Goal: Task Accomplishment & Management: Manage account settings

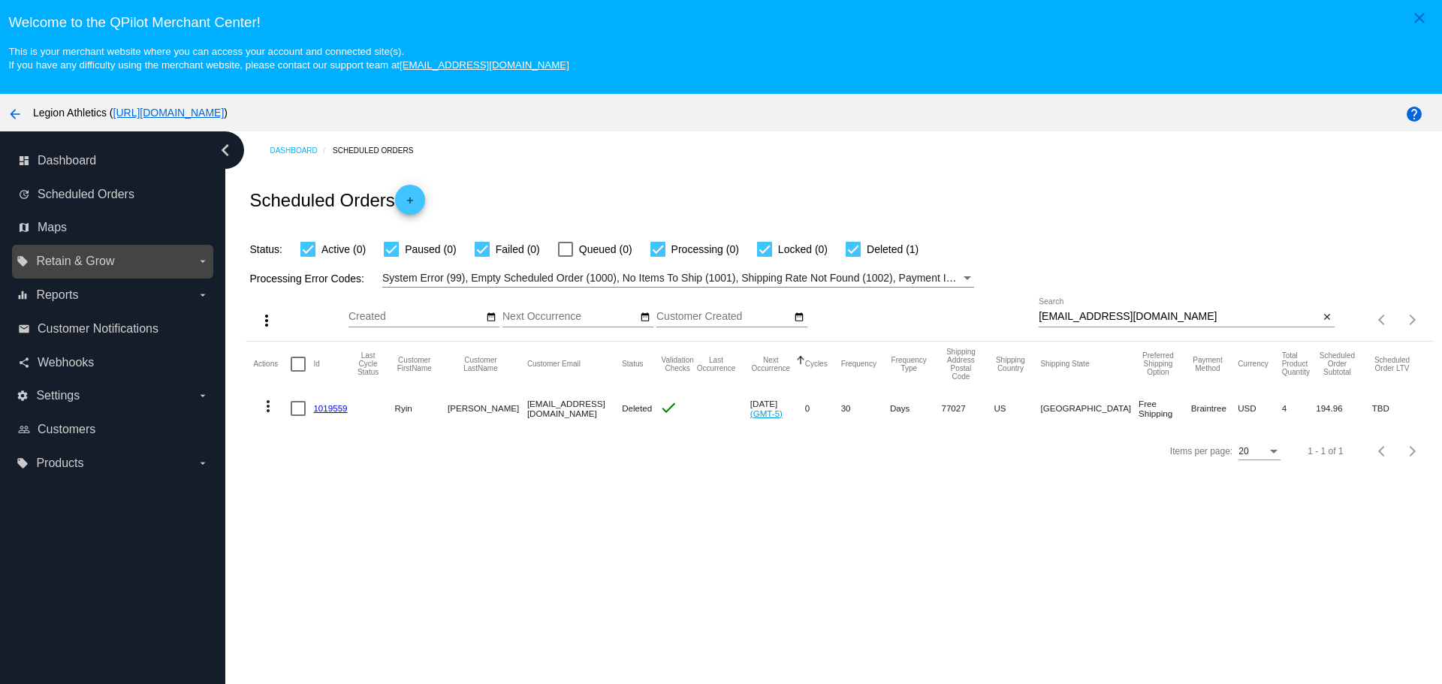
click at [172, 266] on label "local_offer Retain & Grow arrow_drop_down" at bounding box center [113, 261] width 192 height 24
click at [0, 0] on input "local_offer Retain & Grow arrow_drop_down" at bounding box center [0, 0] width 0 height 0
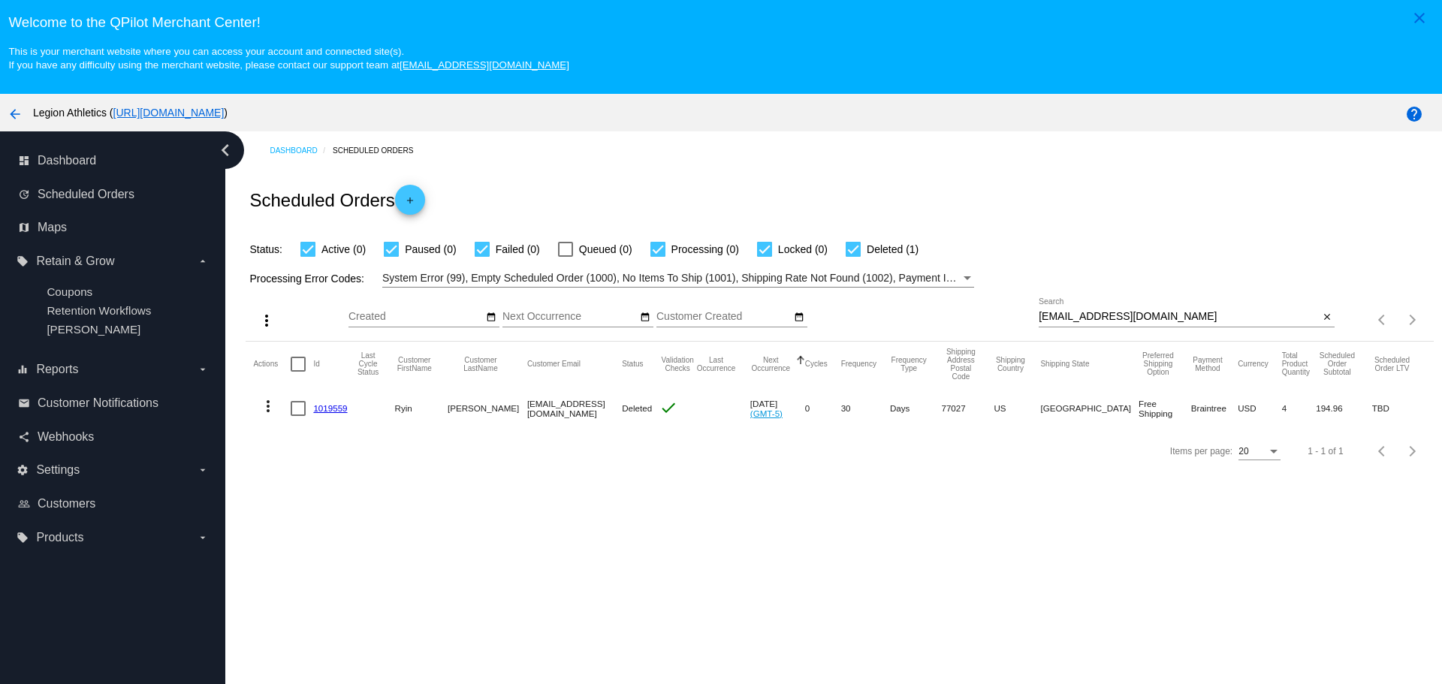
click at [1083, 319] on input "Ryantrinh@gmail.com" at bounding box center [1179, 317] width 280 height 12
paste input "sserpik@yahoo"
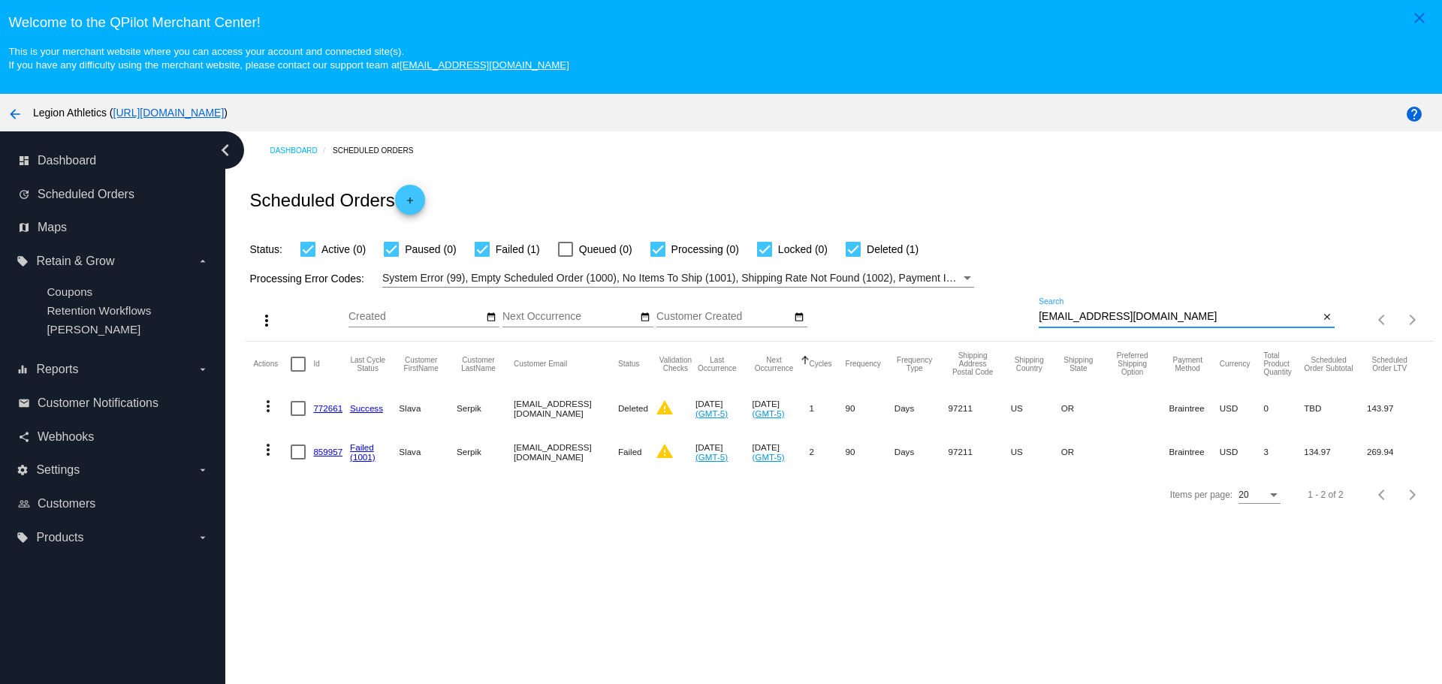
type input "sserpik@yahoo.com"
click at [316, 451] on link "859957" at bounding box center [327, 452] width 29 height 10
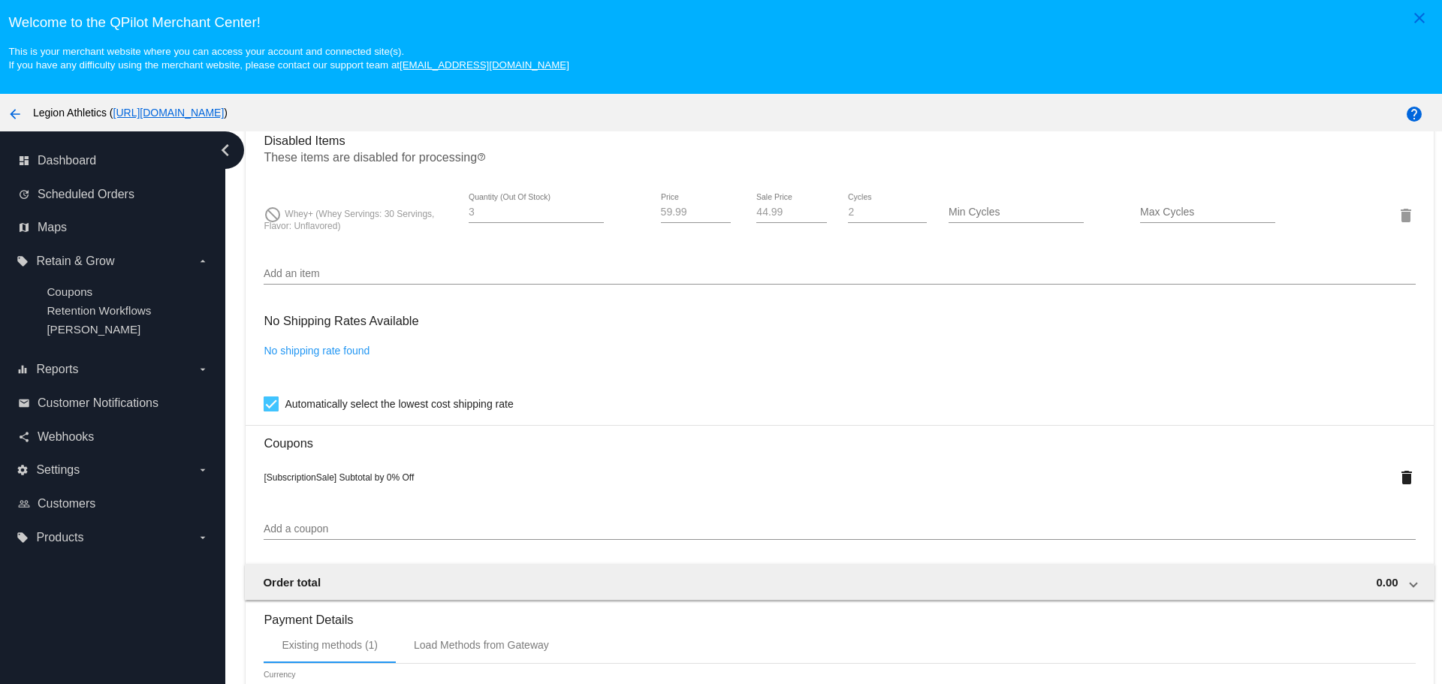
scroll to position [1369, 0]
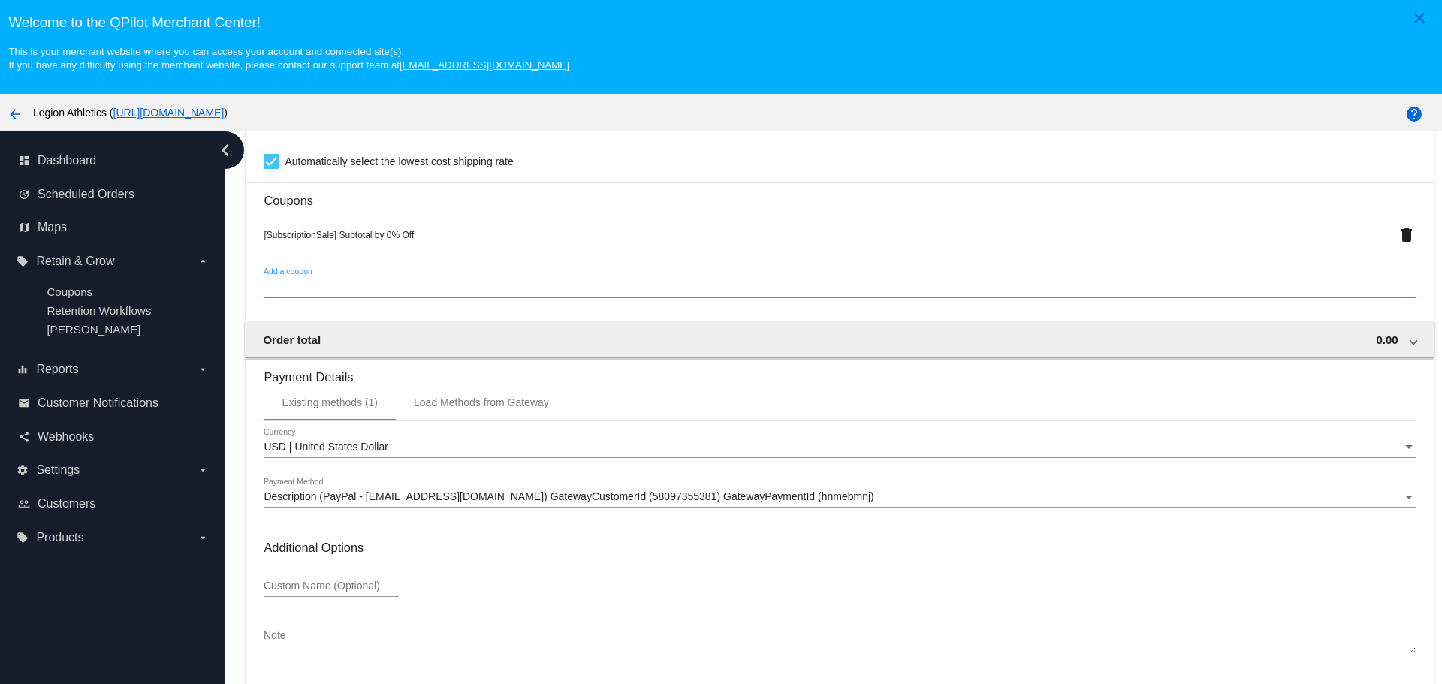
click at [329, 288] on input "Add a coupon" at bounding box center [840, 287] width 1152 height 12
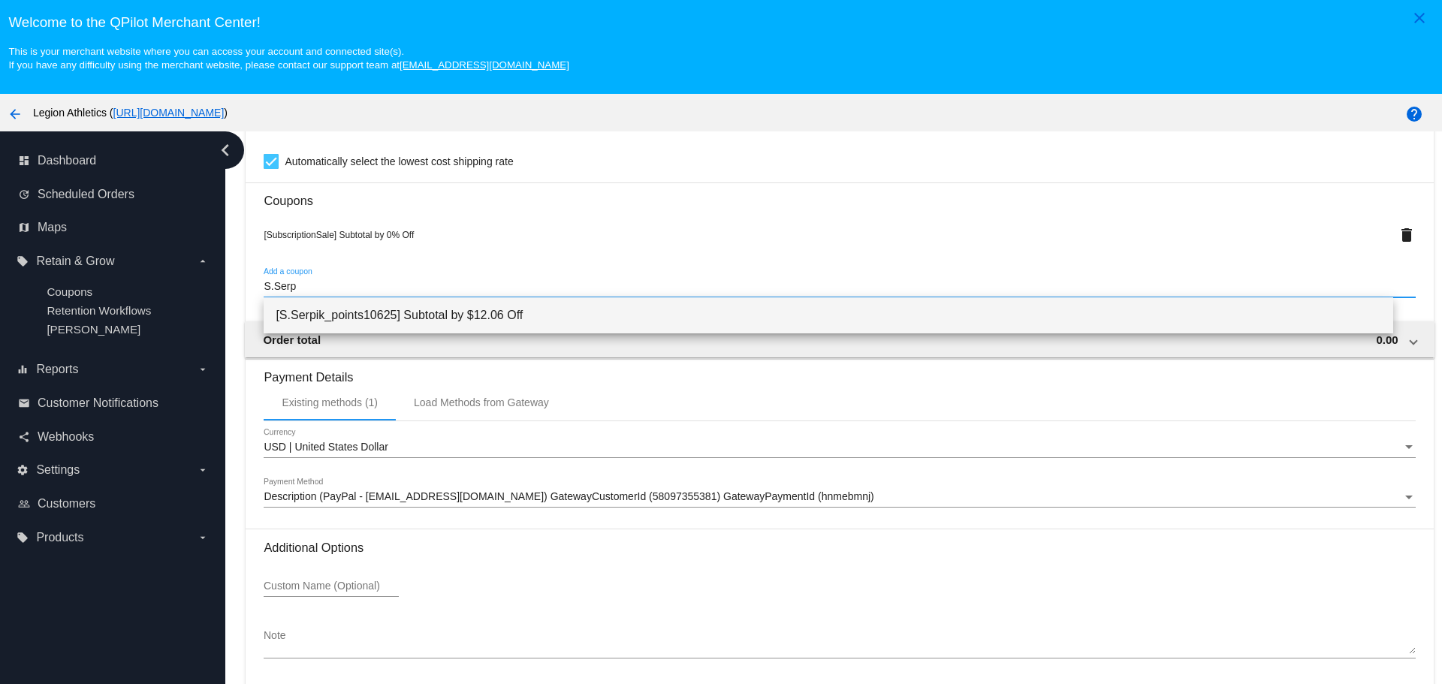
type input "S.Serp"
click at [345, 328] on span "[S.Serpik_points10625] Subtotal by $12.06 Off" at bounding box center [828, 315] width 1105 height 36
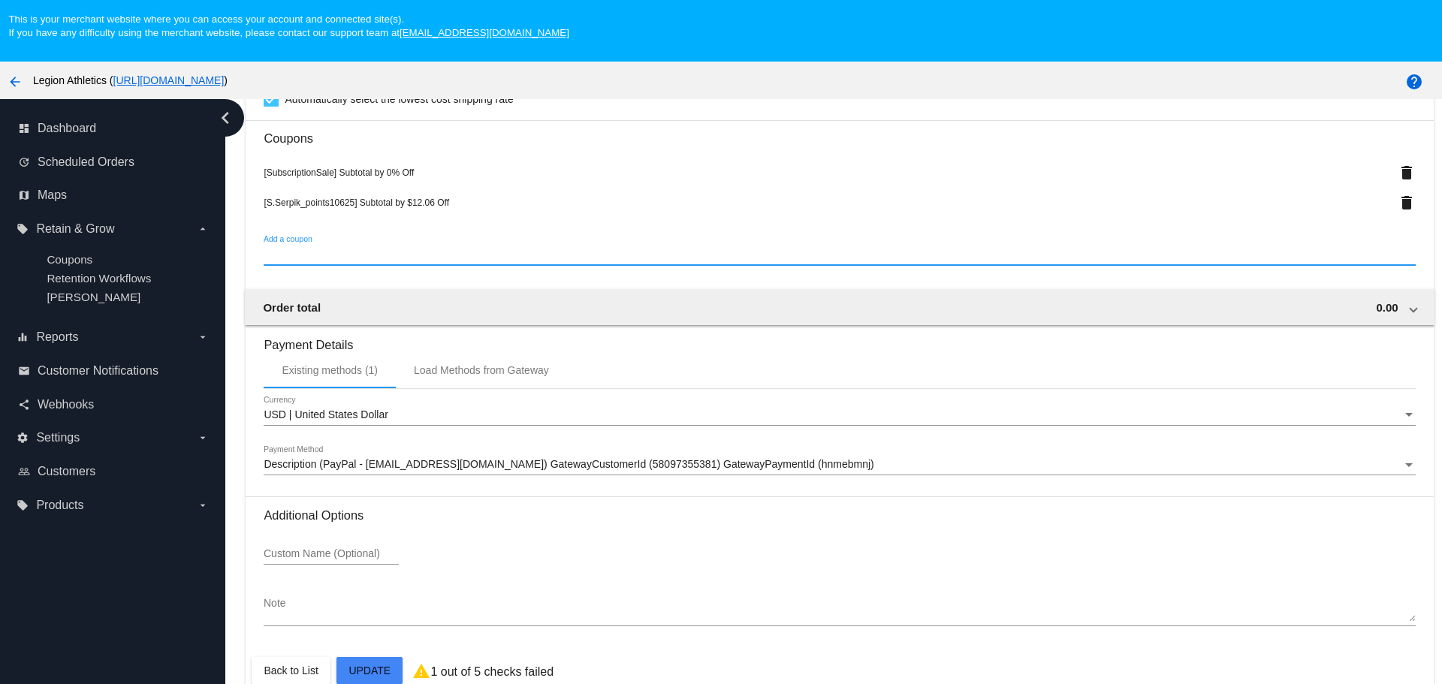
scroll to position [94, 0]
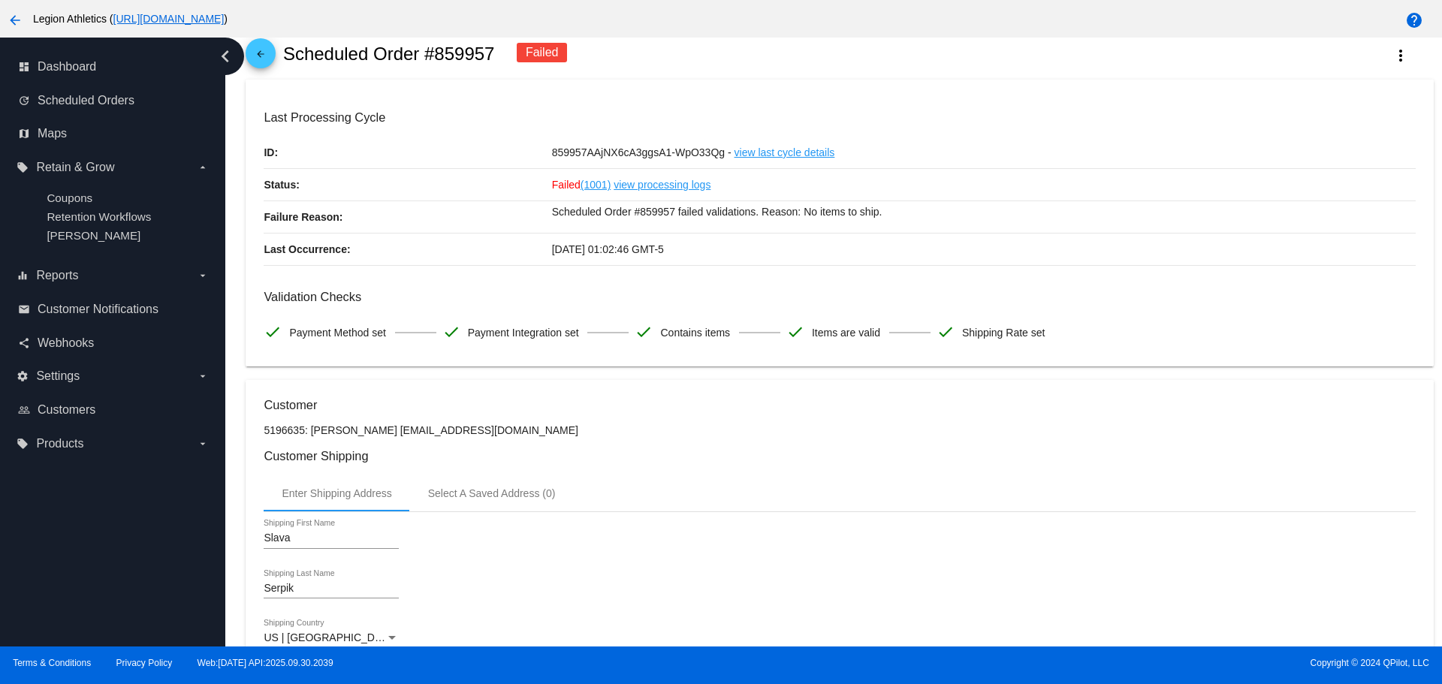
scroll to position [0, 0]
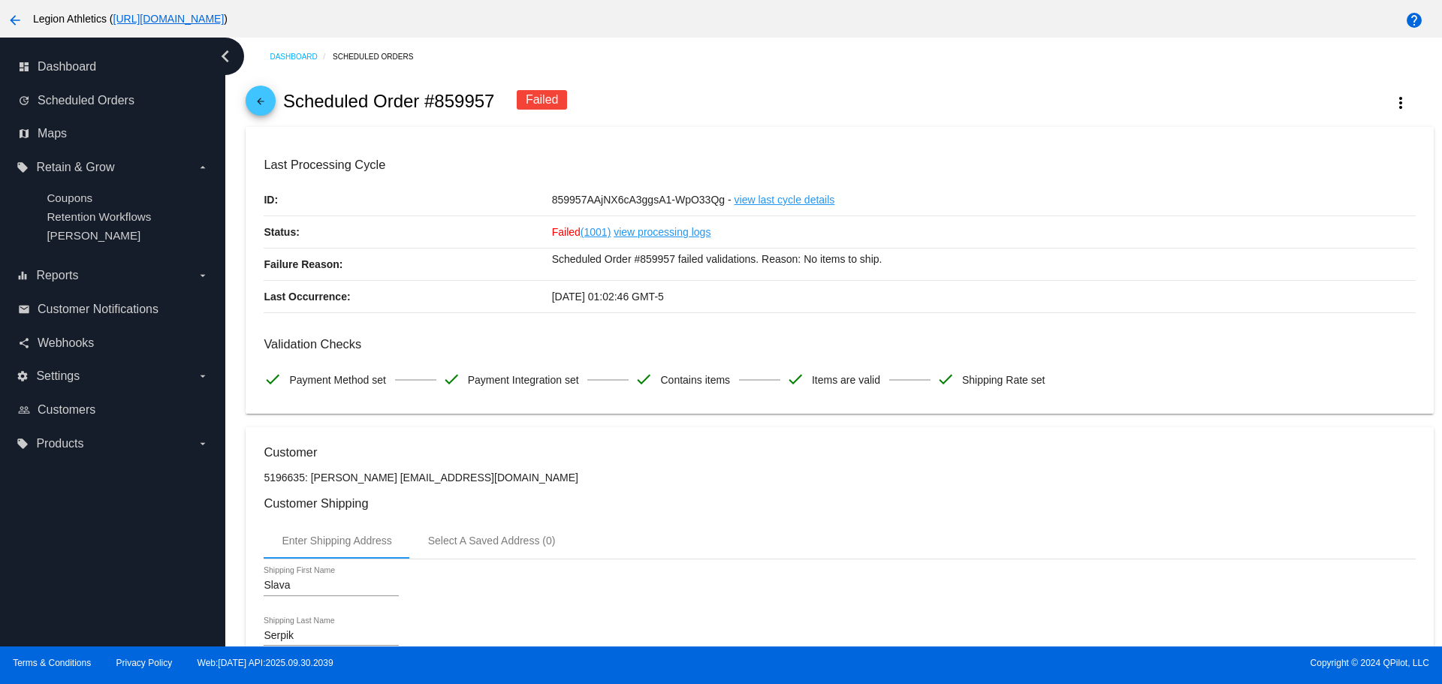
click at [294, 98] on h2 "Scheduled Order #859957" at bounding box center [389, 101] width 212 height 21
drag, startPoint x: 294, startPoint y: 98, endPoint x: 444, endPoint y: 101, distance: 149.5
click at [444, 101] on h2 "Scheduled Order #859957" at bounding box center [389, 101] width 212 height 21
copy h2 "Scheduled Order #859957"
click at [261, 98] on mat-icon "arrow_back" at bounding box center [261, 105] width 18 height 18
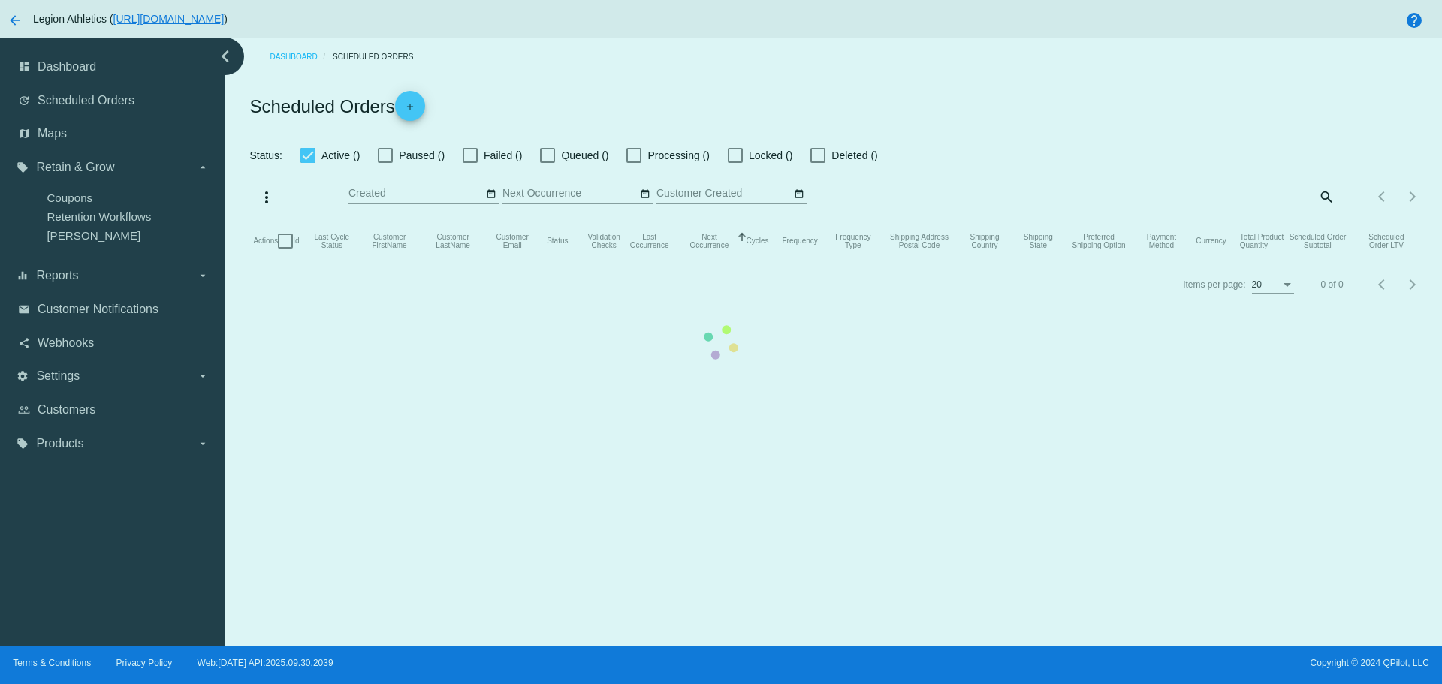
checkbox input "true"
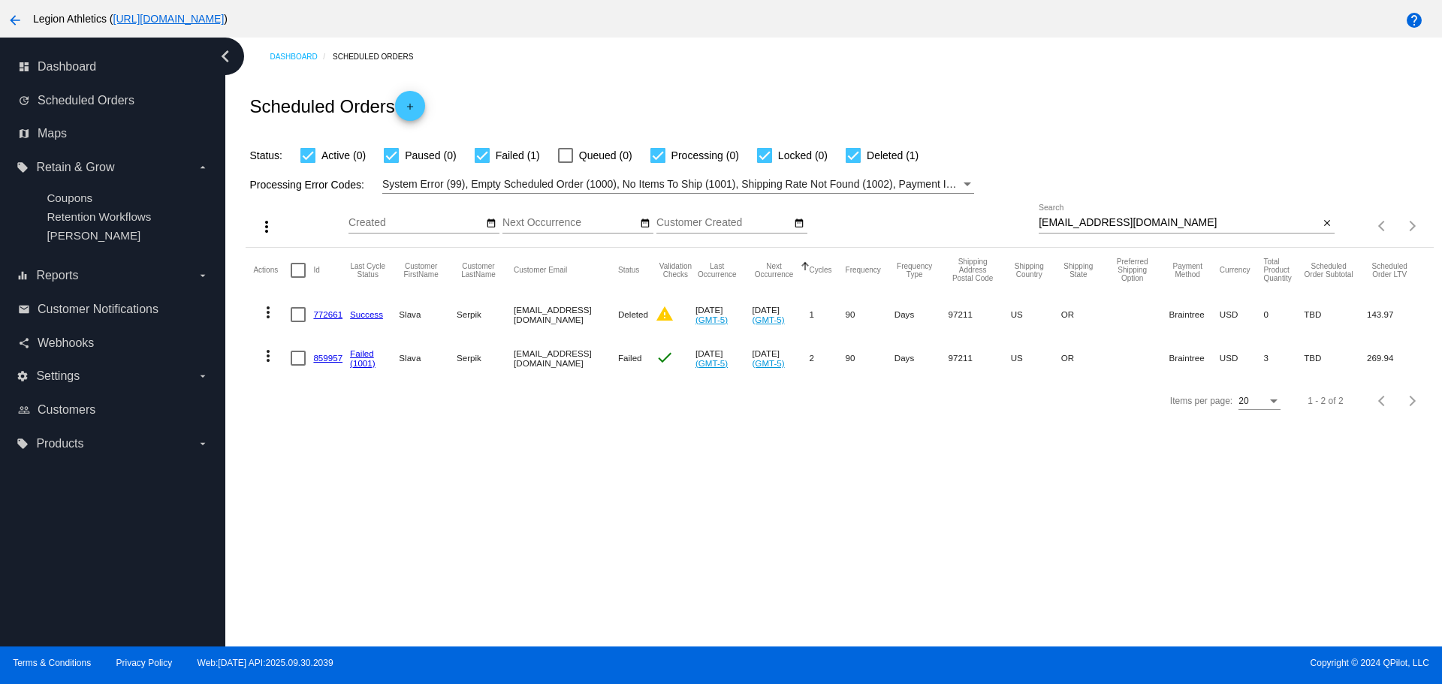
click at [327, 358] on link "859957" at bounding box center [327, 358] width 29 height 10
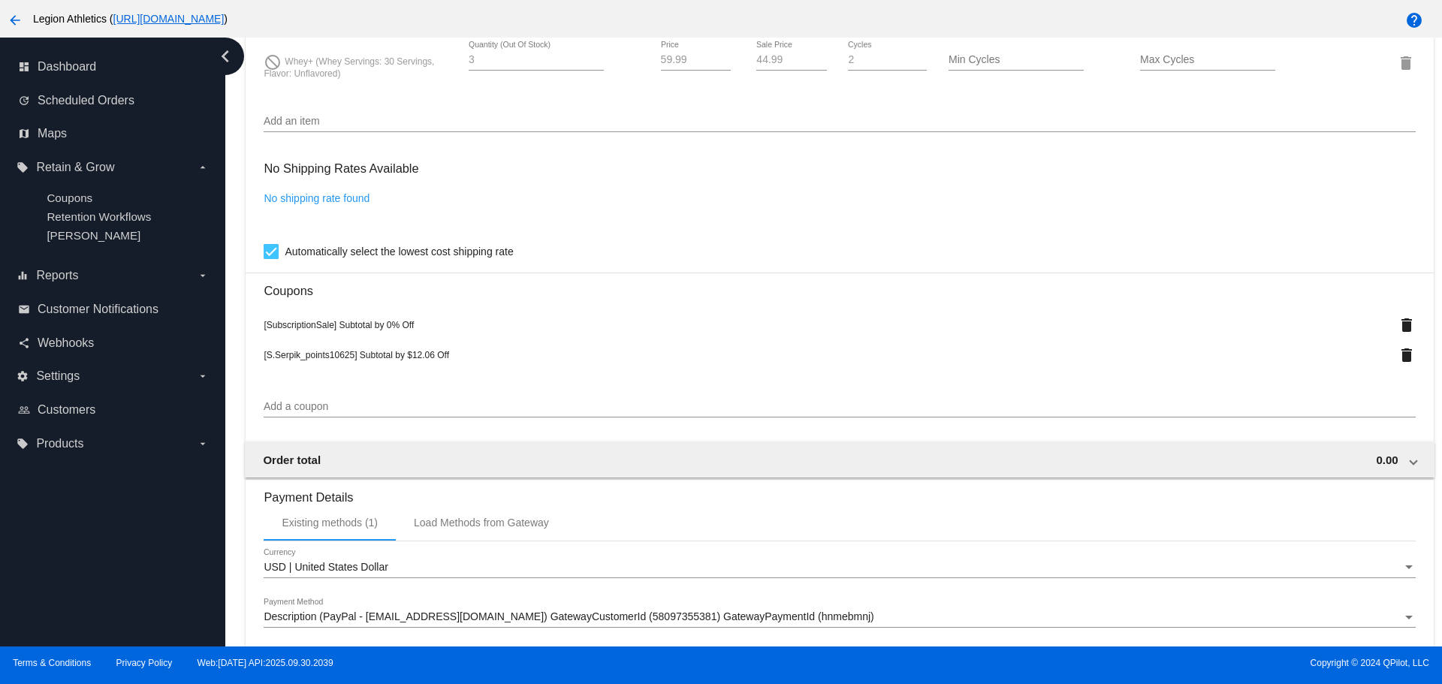
scroll to position [1202, 0]
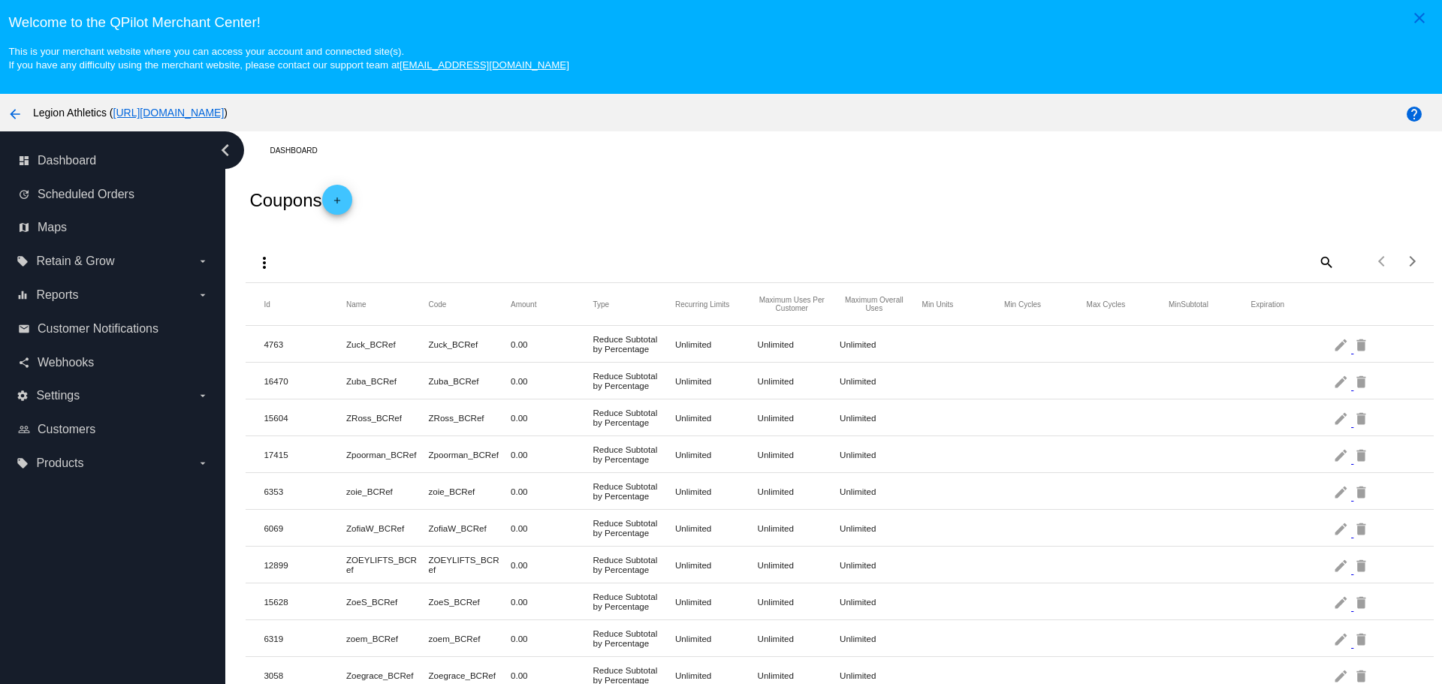
click at [334, 192] on span "add" at bounding box center [337, 203] width 18 height 37
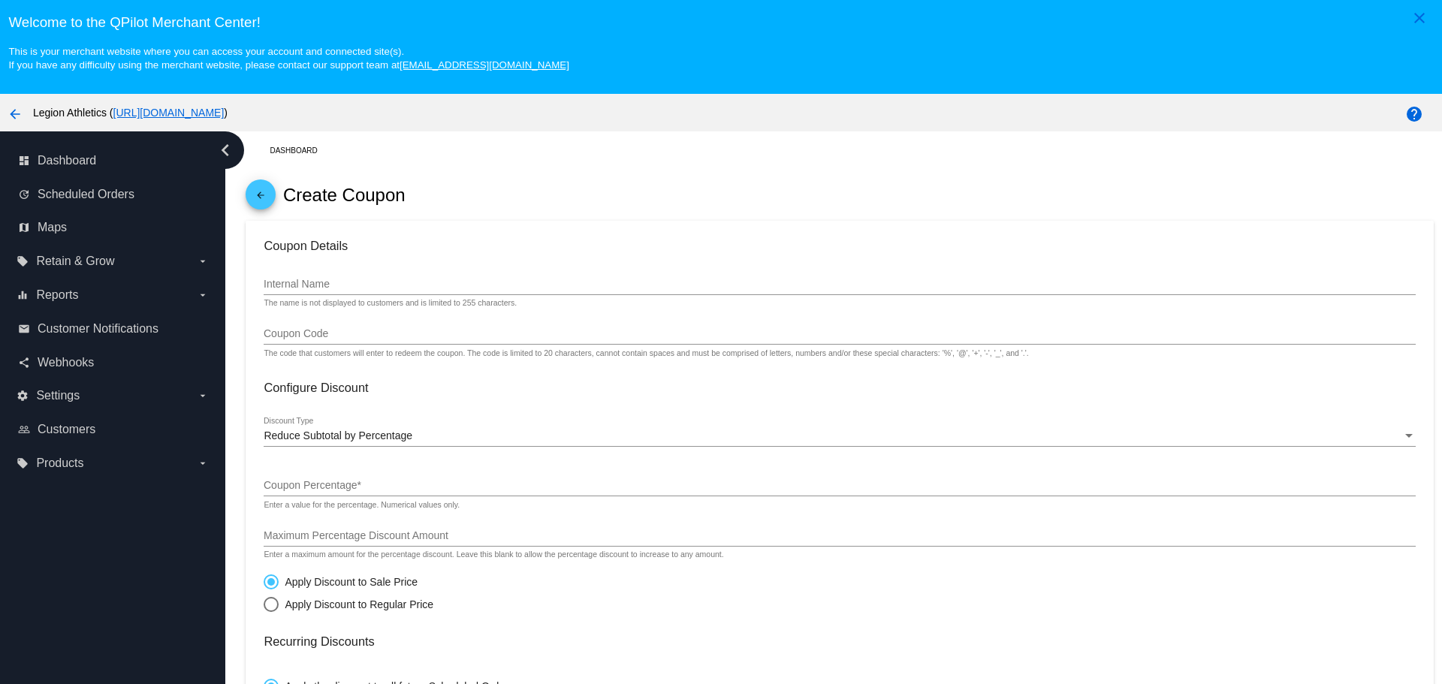
click at [306, 290] on input "Internal Name" at bounding box center [840, 285] width 1152 height 12
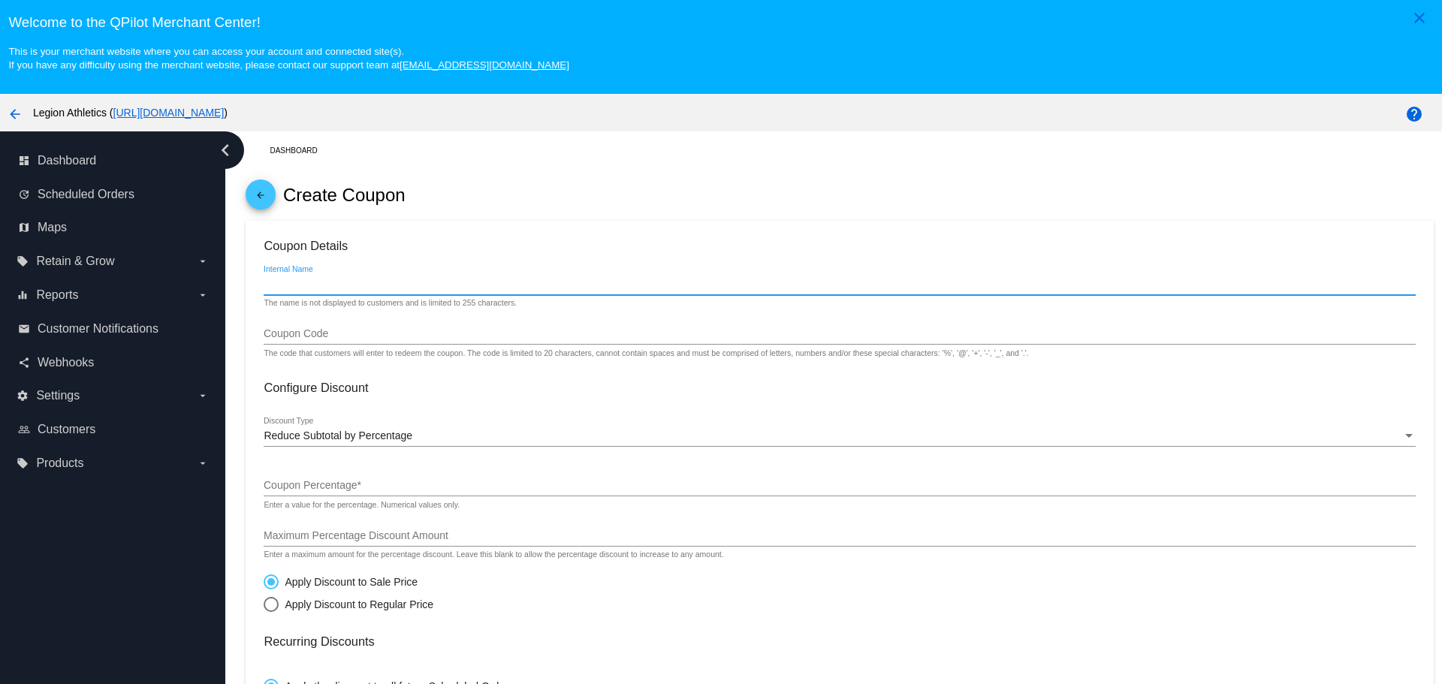
click at [306, 290] on input "Internal Name" at bounding box center [840, 285] width 1152 height 12
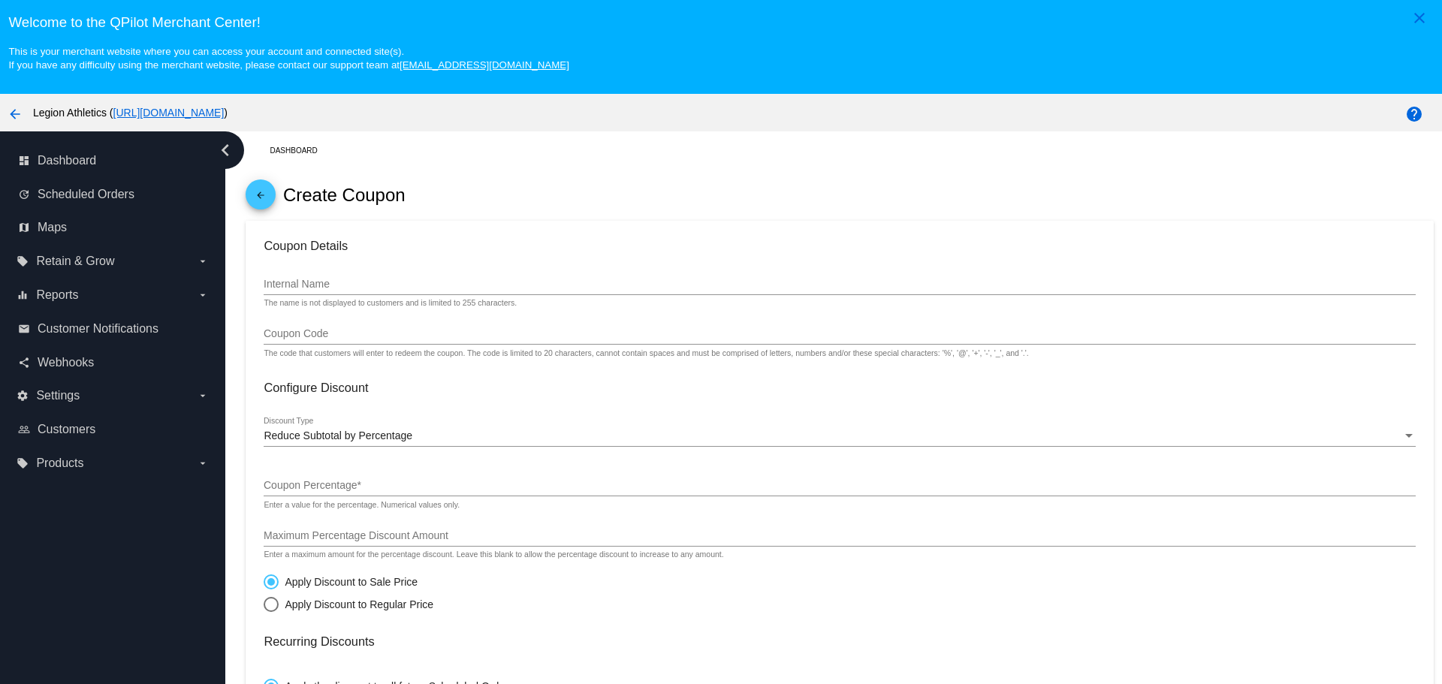
click at [278, 291] on div "Internal Name" at bounding box center [840, 280] width 1152 height 29
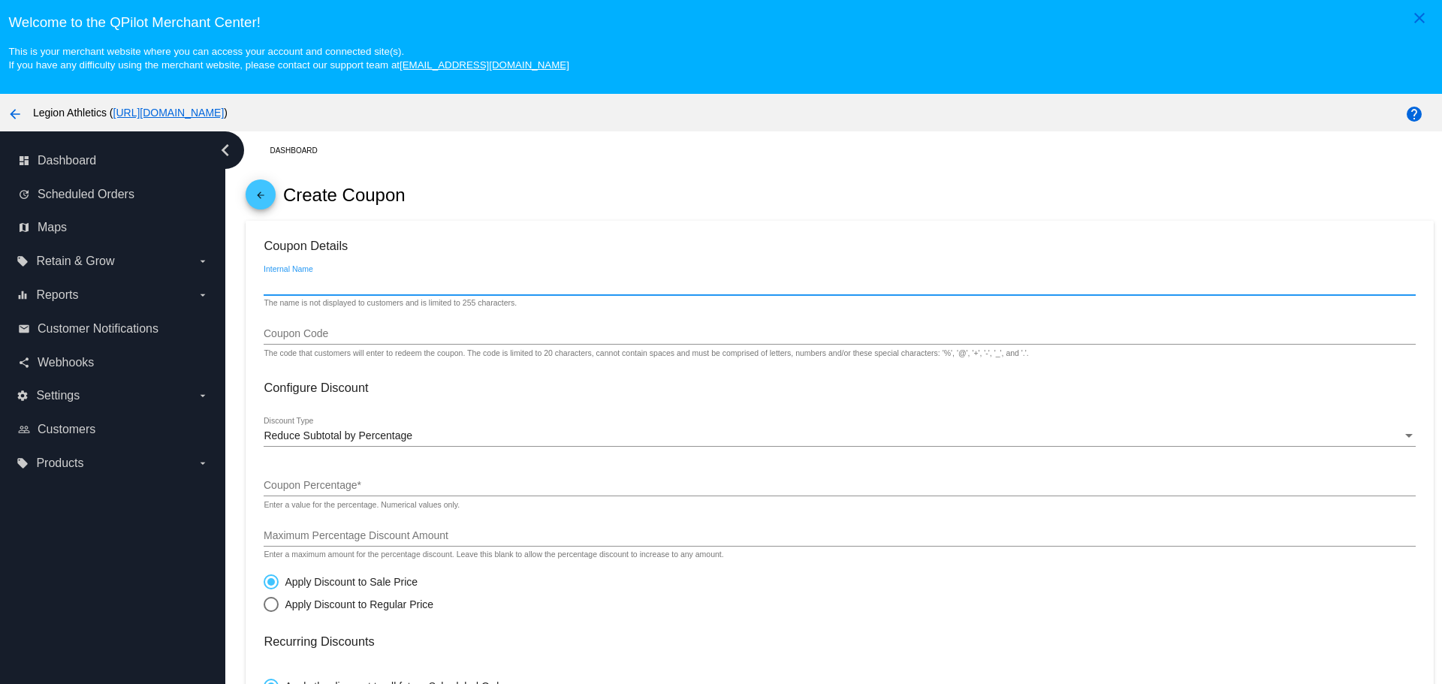
paste input "Serpik"
click at [279, 288] on input "Serpik_points1062025" at bounding box center [840, 285] width 1152 height 12
click at [309, 336] on input "Coupon Code" at bounding box center [840, 334] width 1152 height 12
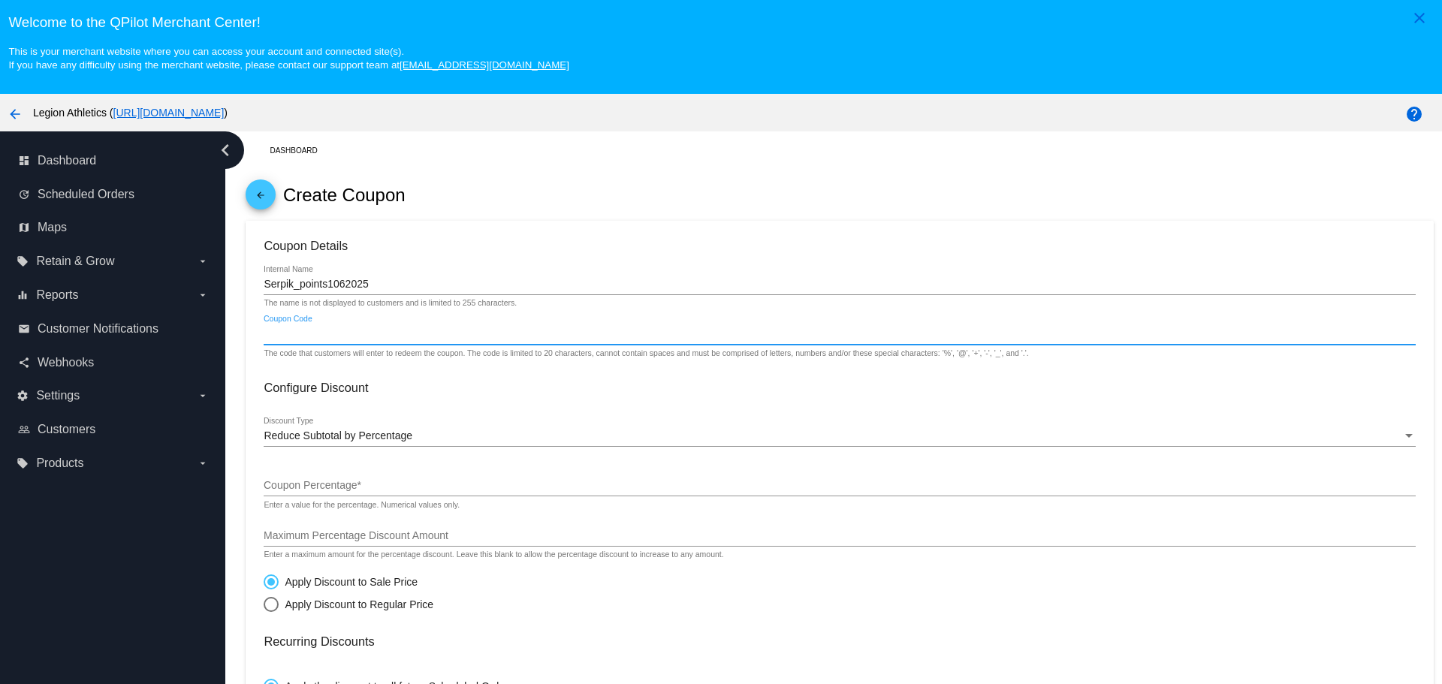
click at [264, 284] on input "Serpik_points1062025" at bounding box center [840, 285] width 1152 height 12
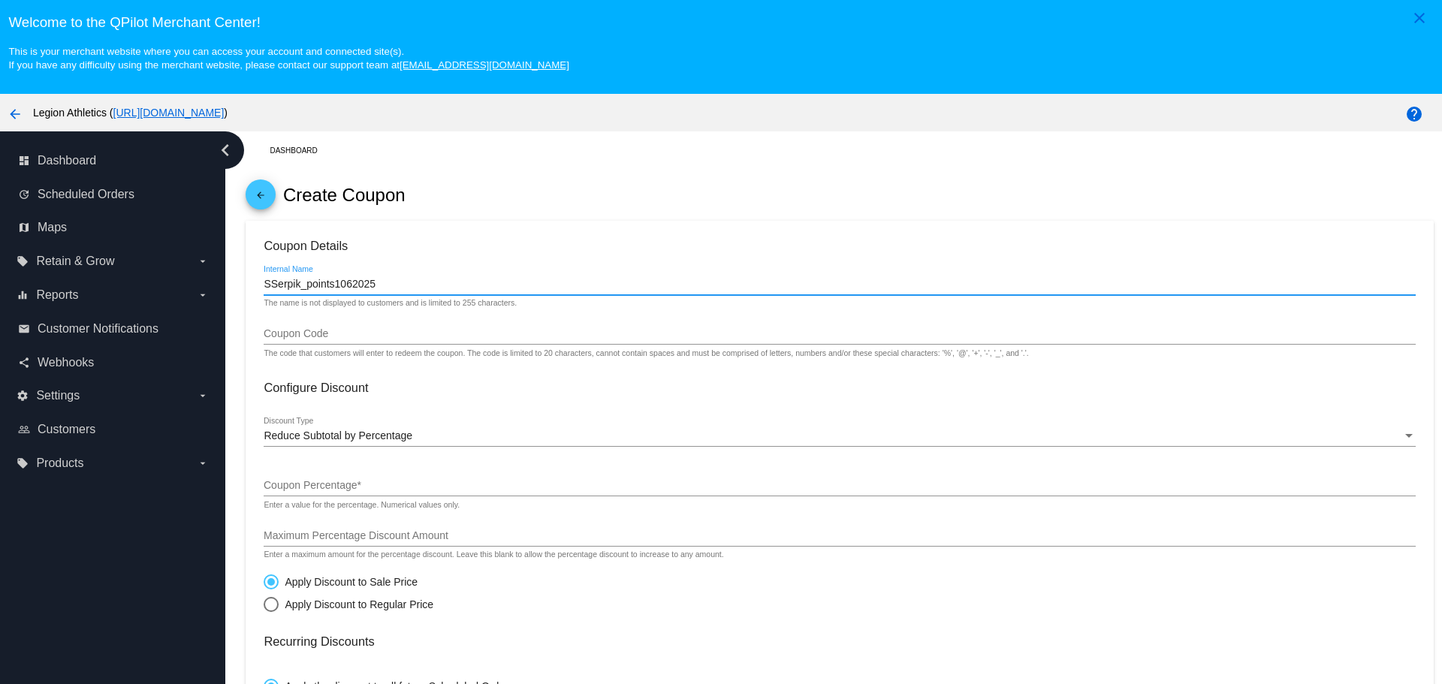
click at [367, 286] on input "SSerpik_points1062025" at bounding box center [840, 285] width 1152 height 12
click at [273, 283] on input "SSerpik_points10625" at bounding box center [840, 285] width 1152 height 12
click at [300, 285] on input "S.Serpik_points10625" at bounding box center [840, 285] width 1152 height 12
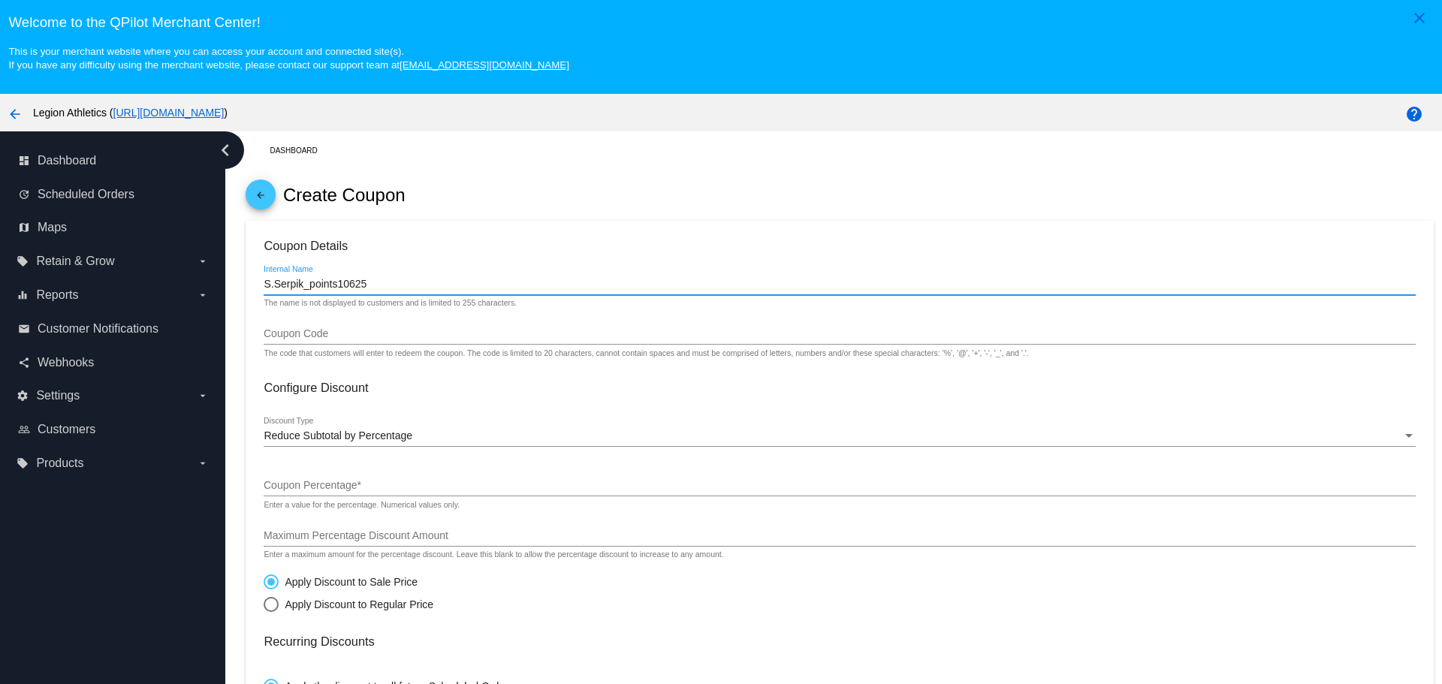
type input "S.Serpik_points10625"
click at [333, 328] on div "Coupon Code" at bounding box center [840, 329] width 1152 height 29
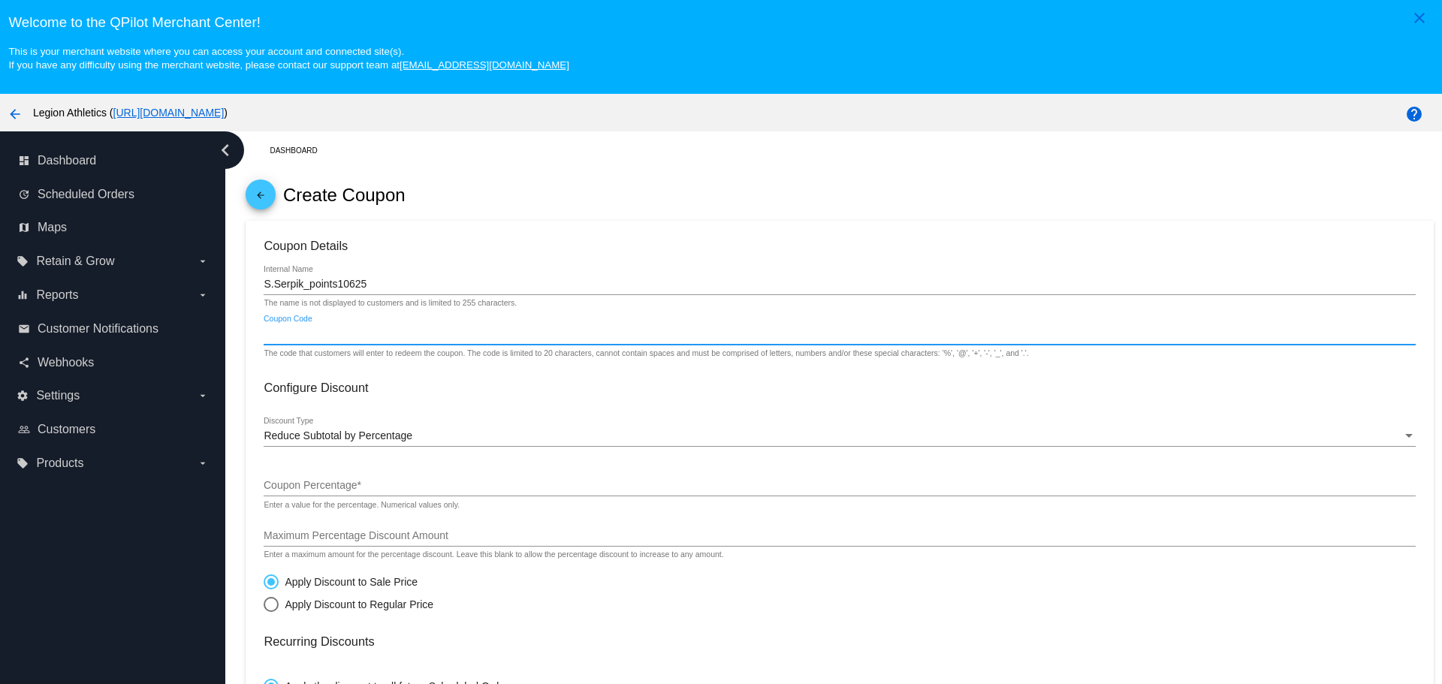
paste input "S.Serpik_points10625"
type input "S.Serpik_points10625"
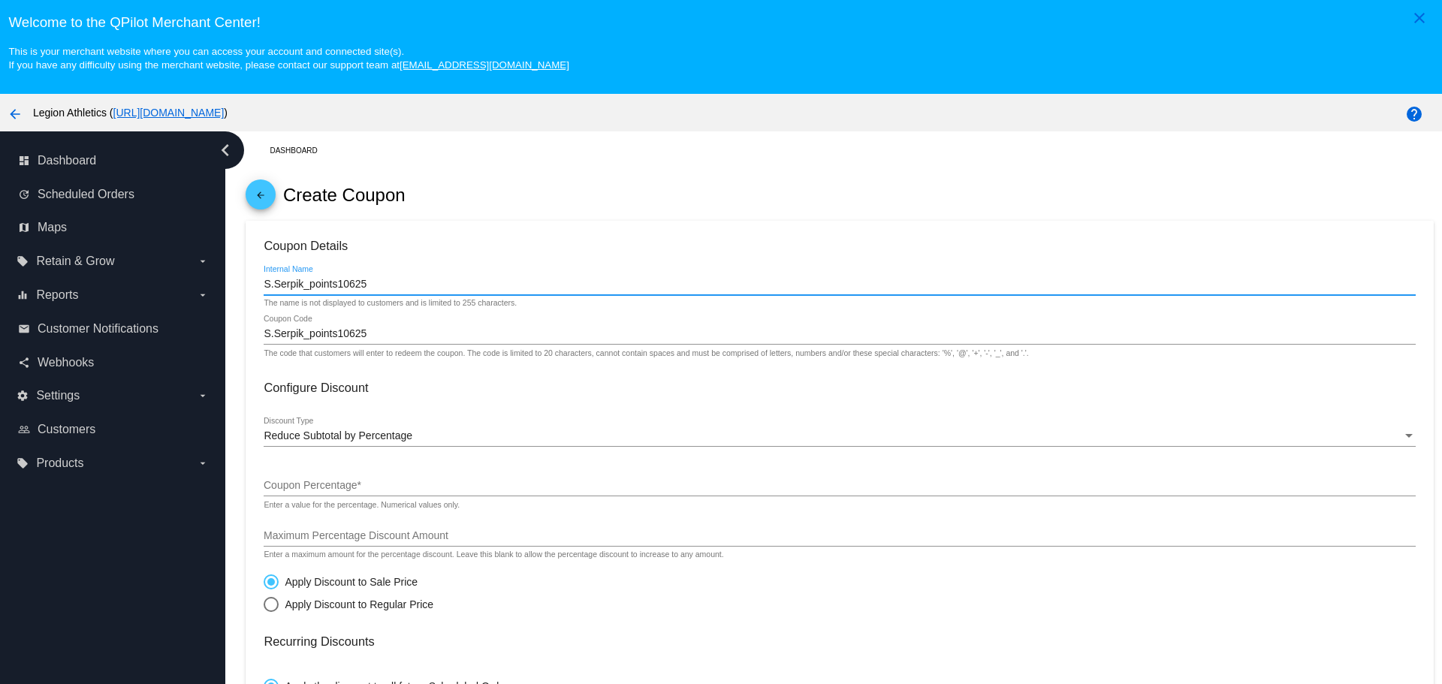
drag, startPoint x: 303, startPoint y: 282, endPoint x: 270, endPoint y: 288, distance: 32.9
click at [270, 288] on input "S.Serpik_points10625" at bounding box center [840, 285] width 1152 height 12
click at [286, 329] on input "S.Serpik_points10625" at bounding box center [840, 334] width 1152 height 12
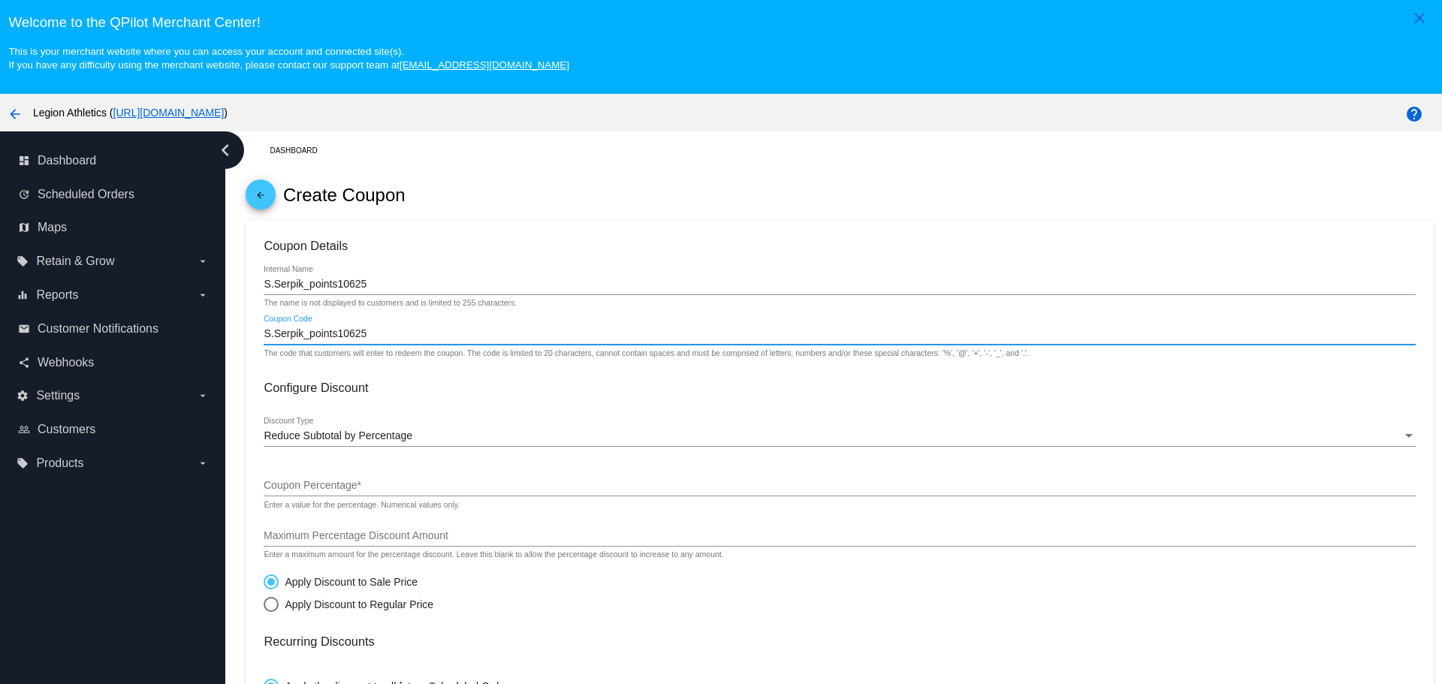
click at [286, 329] on input "S.Serpik_points10625" at bounding box center [840, 334] width 1152 height 12
click at [377, 331] on input "S.Serpik_points10625" at bounding box center [840, 334] width 1152 height 12
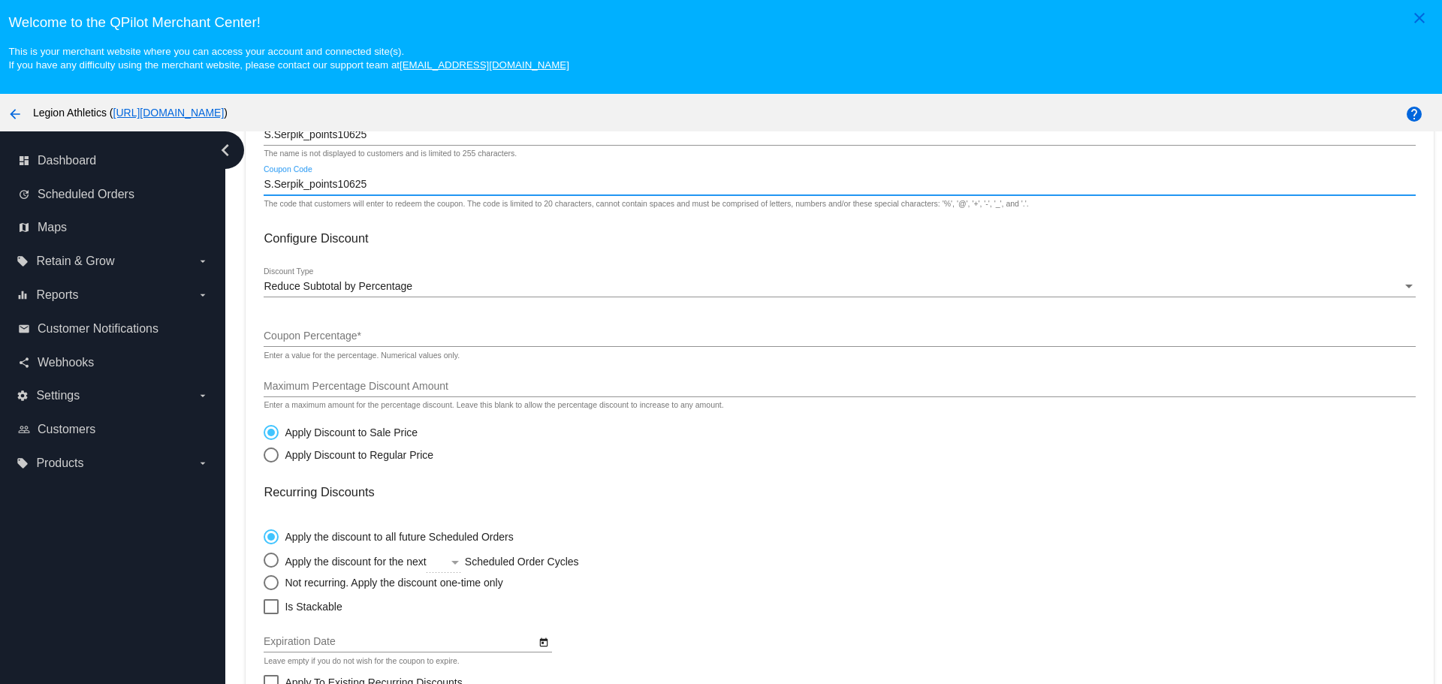
scroll to position [150, 0]
click at [320, 291] on span "Reduce Subtotal by Percentage" at bounding box center [338, 285] width 149 height 12
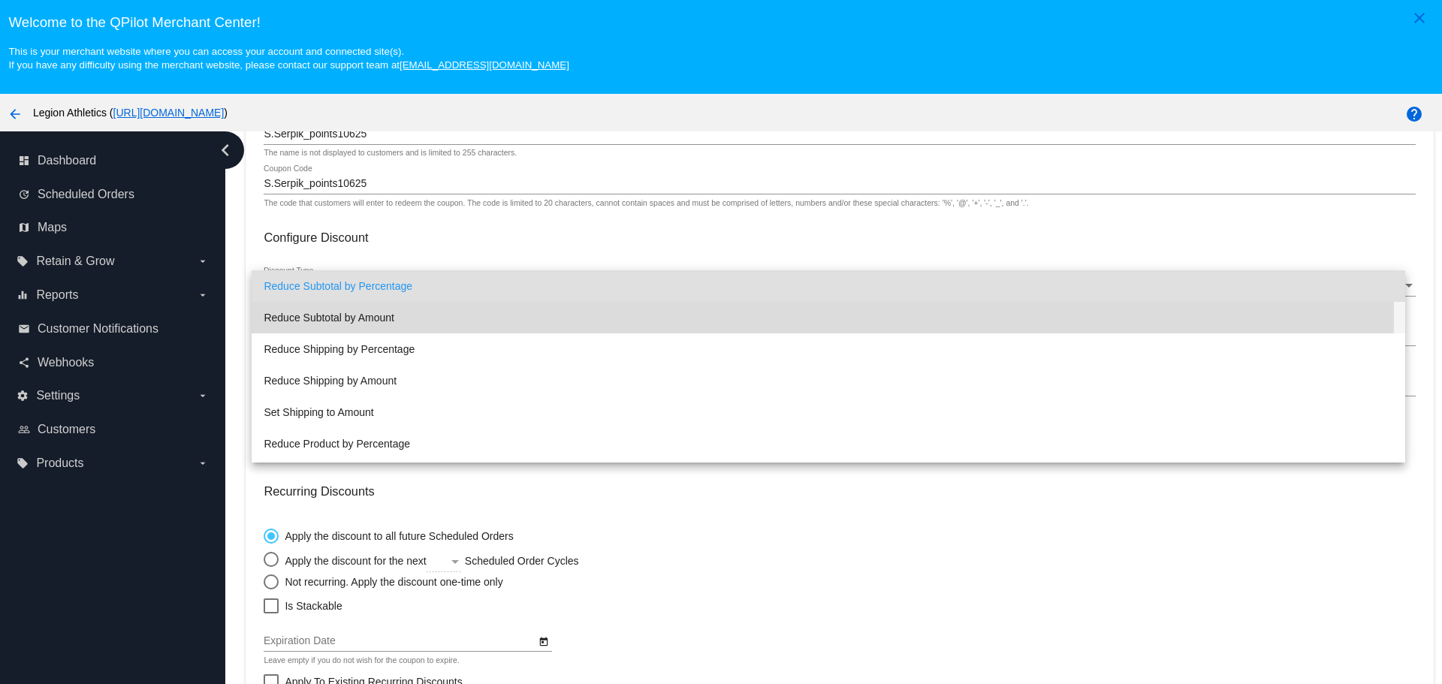
click at [321, 311] on span "Reduce Subtotal by Amount" at bounding box center [828, 318] width 1129 height 32
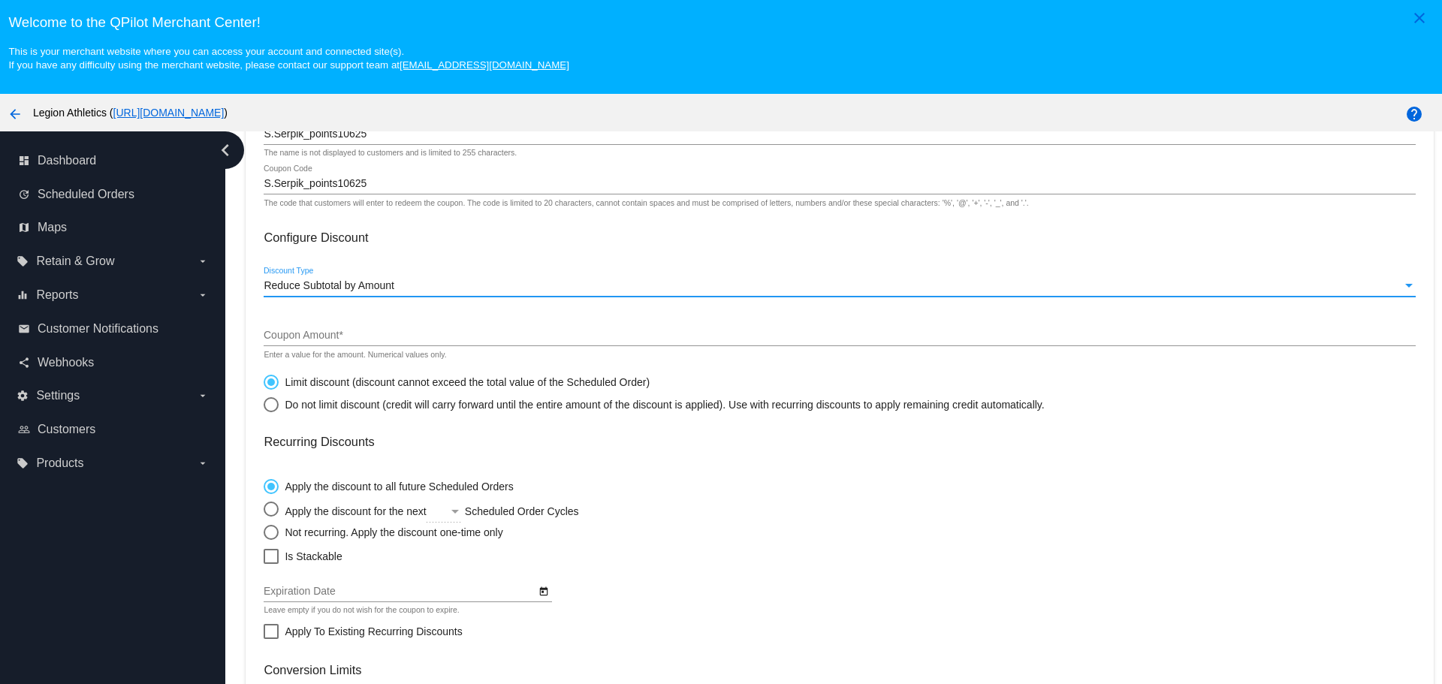
click at [300, 332] on input "Coupon Amount *" at bounding box center [840, 336] width 1152 height 12
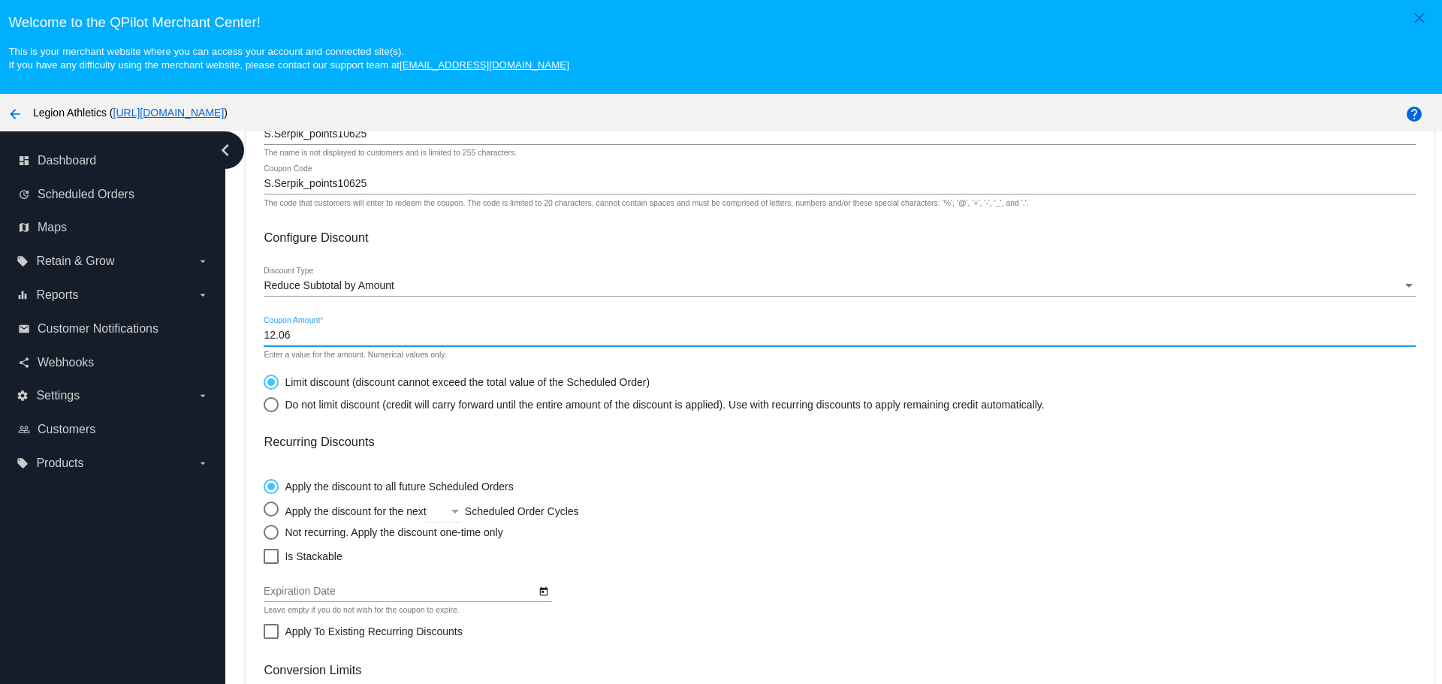
type input "12.06"
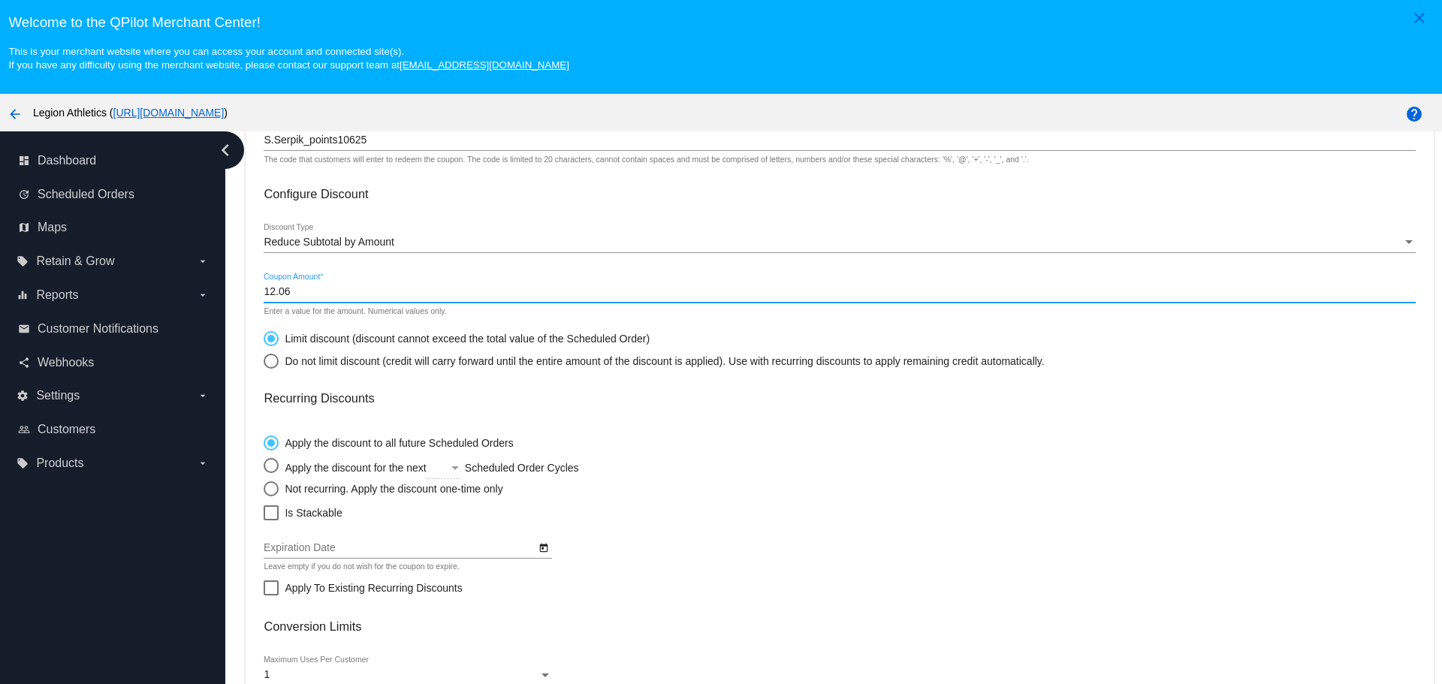
scroll to position [300, 0]
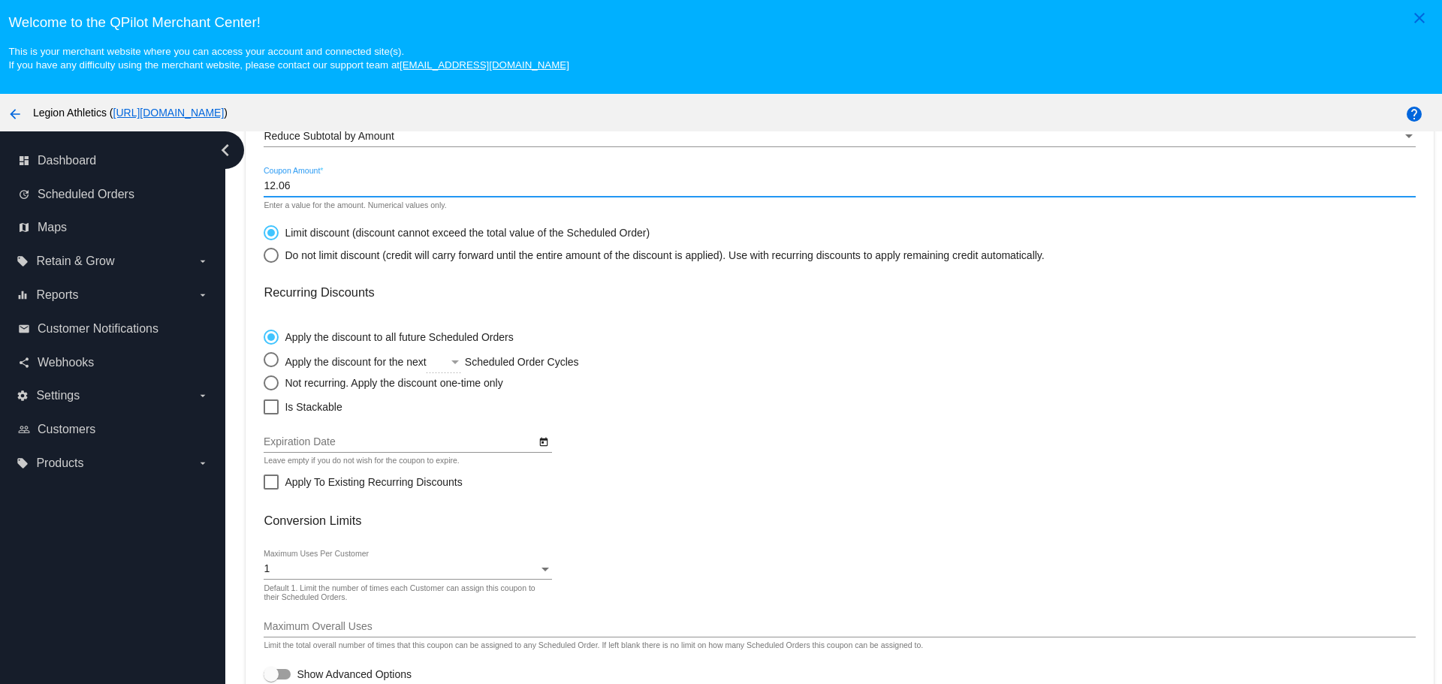
click at [269, 387] on div "Select an option" at bounding box center [271, 383] width 15 height 15
click at [264, 383] on input "Not recurring. Apply the discount one-time only" at bounding box center [263, 382] width 1 height 1
radio input "true"
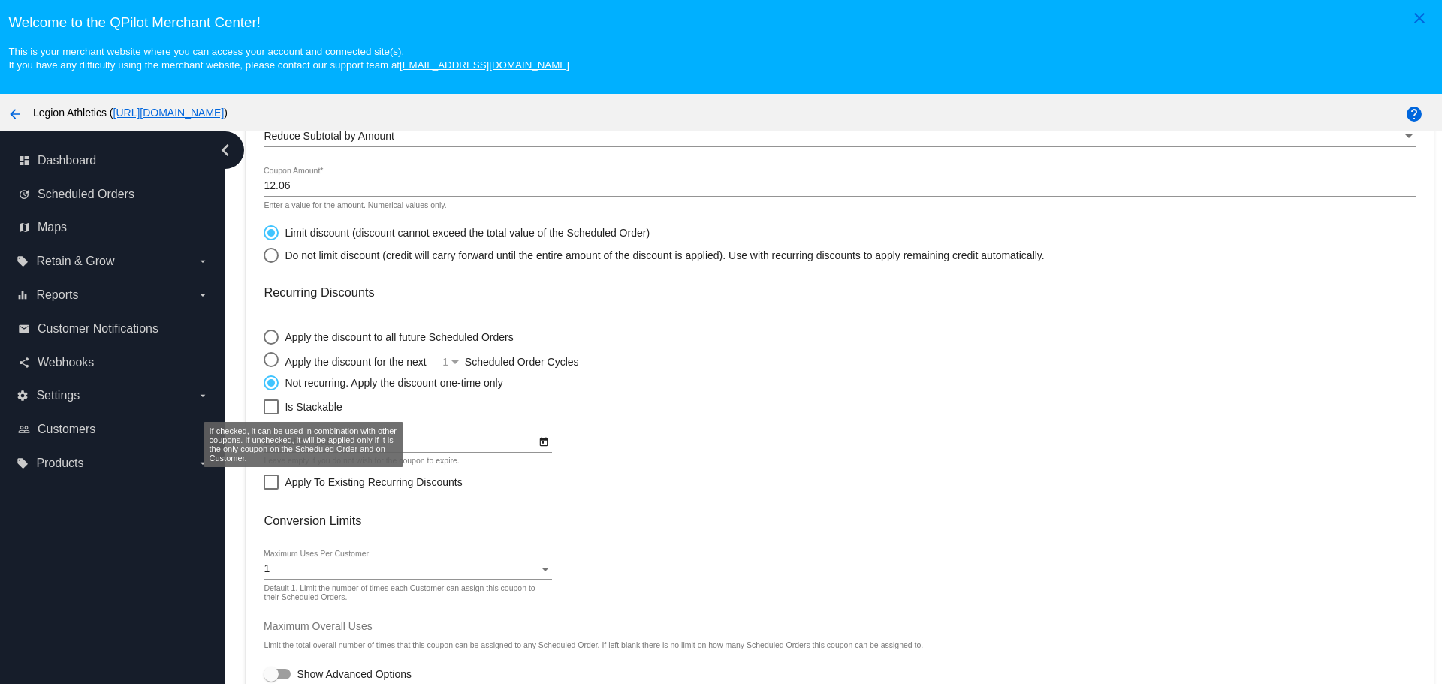
click at [273, 406] on div at bounding box center [271, 407] width 15 height 15
click at [271, 415] on input "Is Stackable" at bounding box center [270, 415] width 1 height 1
checkbox input "true"
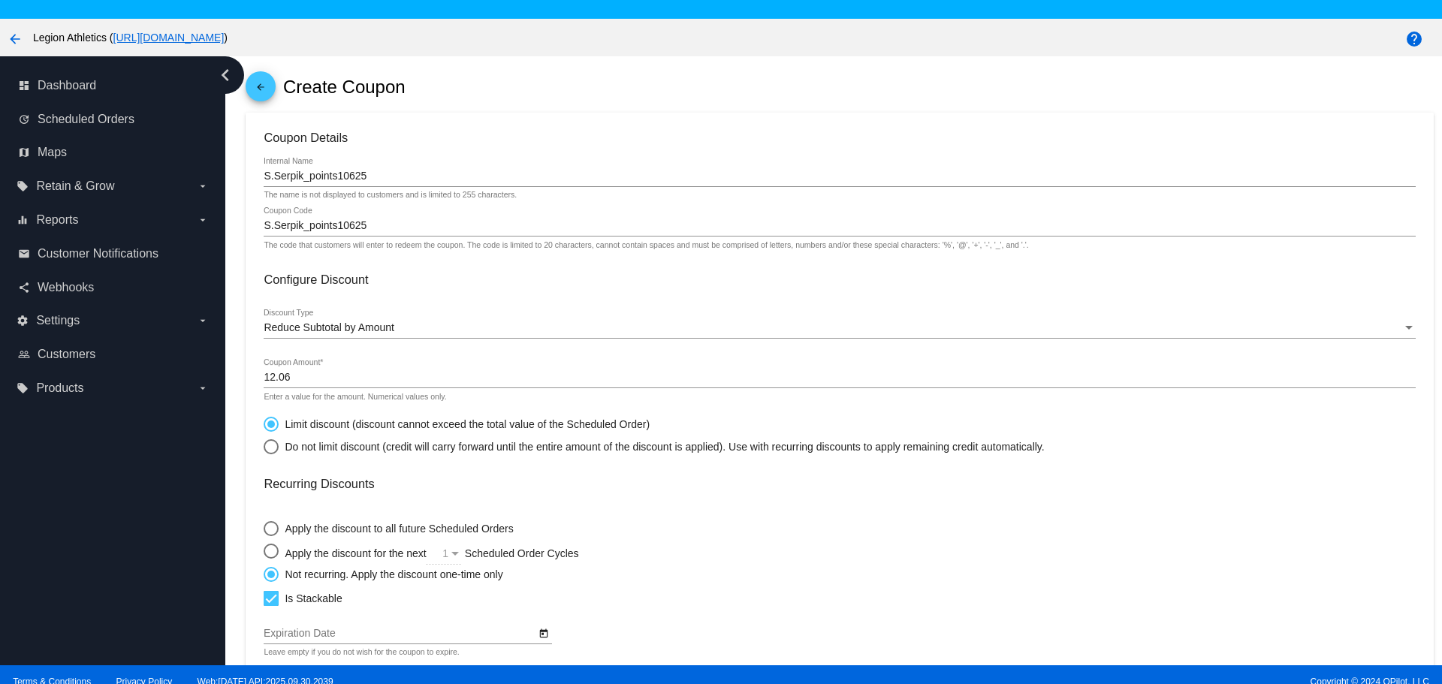
scroll to position [0, 0]
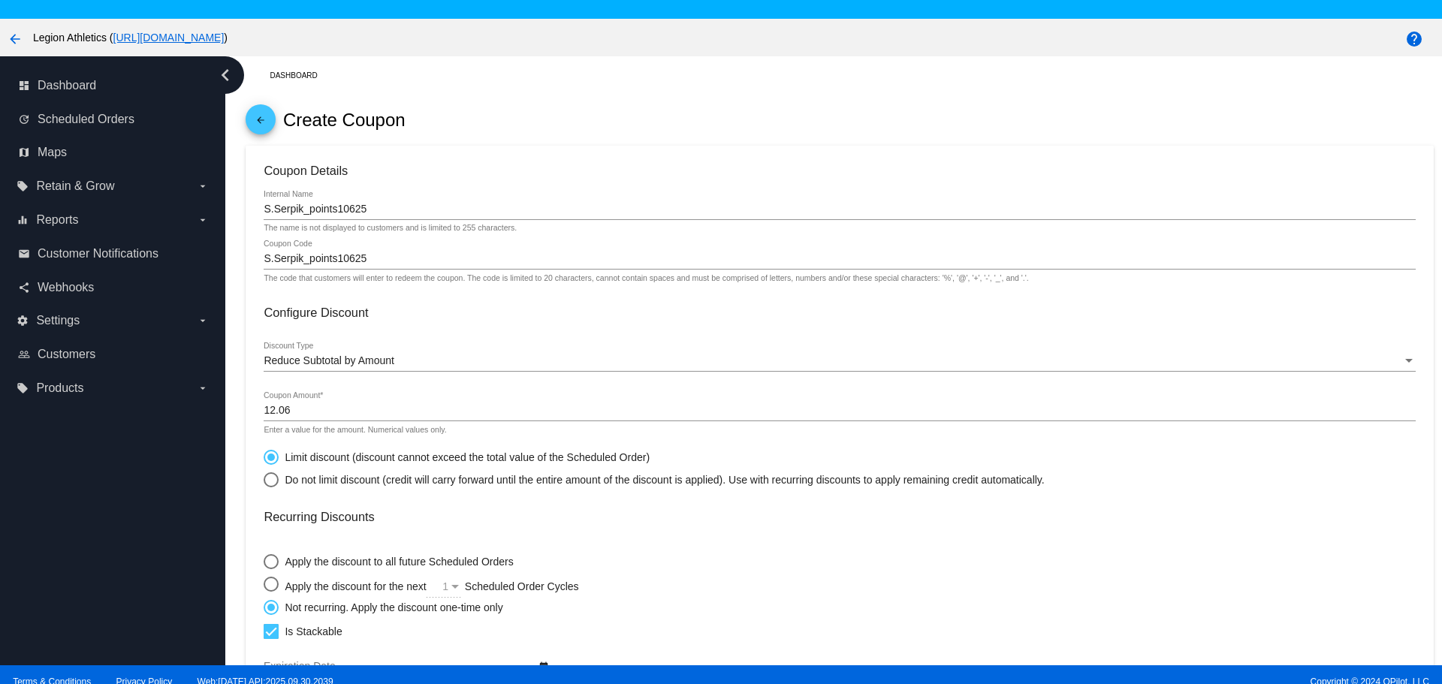
click at [282, 259] on input "S.Serpik_points10625" at bounding box center [840, 259] width 1152 height 12
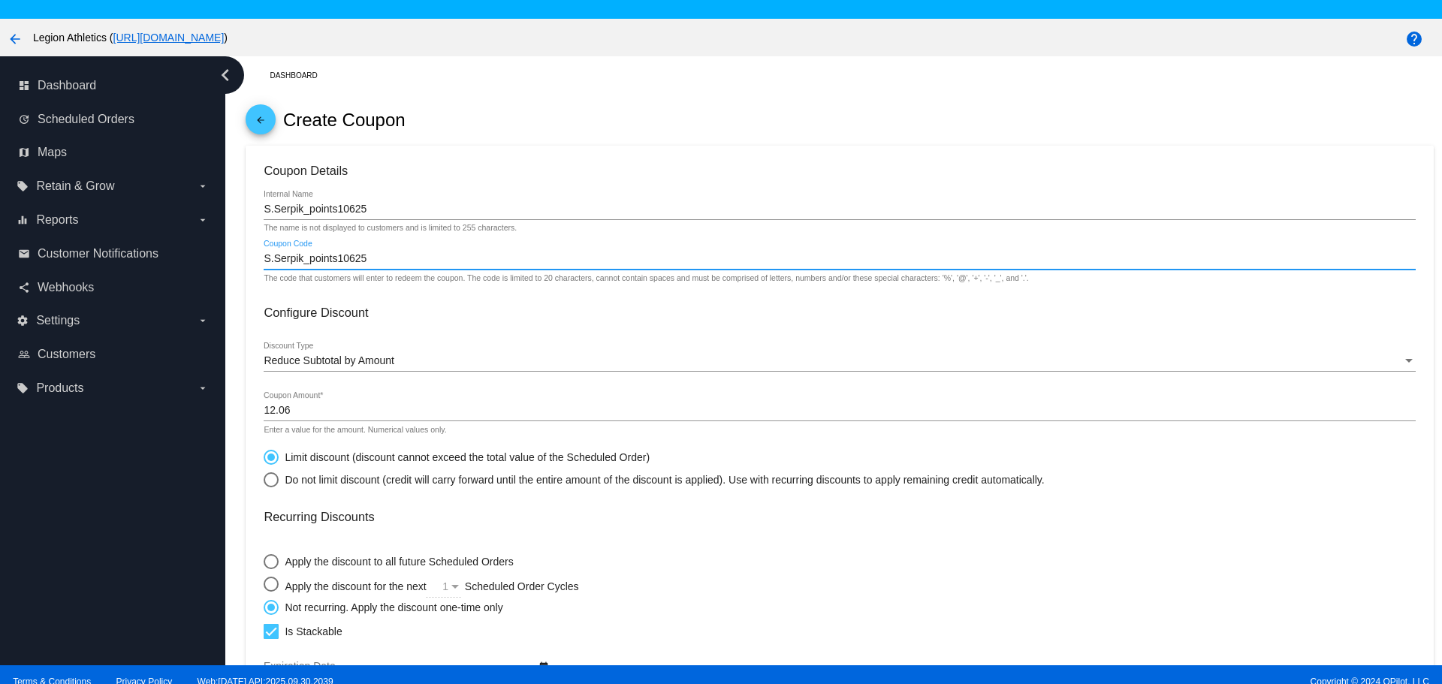
click at [282, 259] on input "S.Serpik_points10625" at bounding box center [840, 259] width 1152 height 12
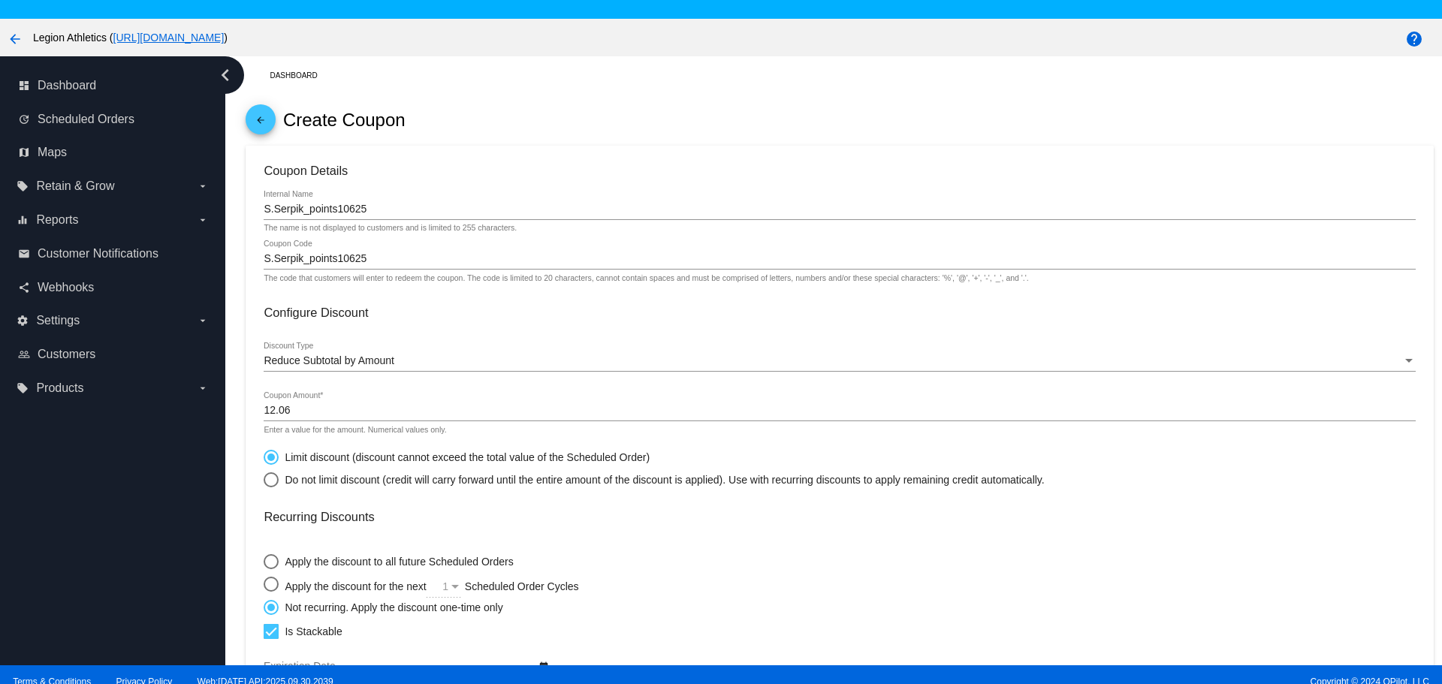
click at [415, 293] on mat-card-content "Coupon Details S.Serpik_points10625 Internal Name The name is not displayed to …" at bounding box center [840, 536] width 1152 height 744
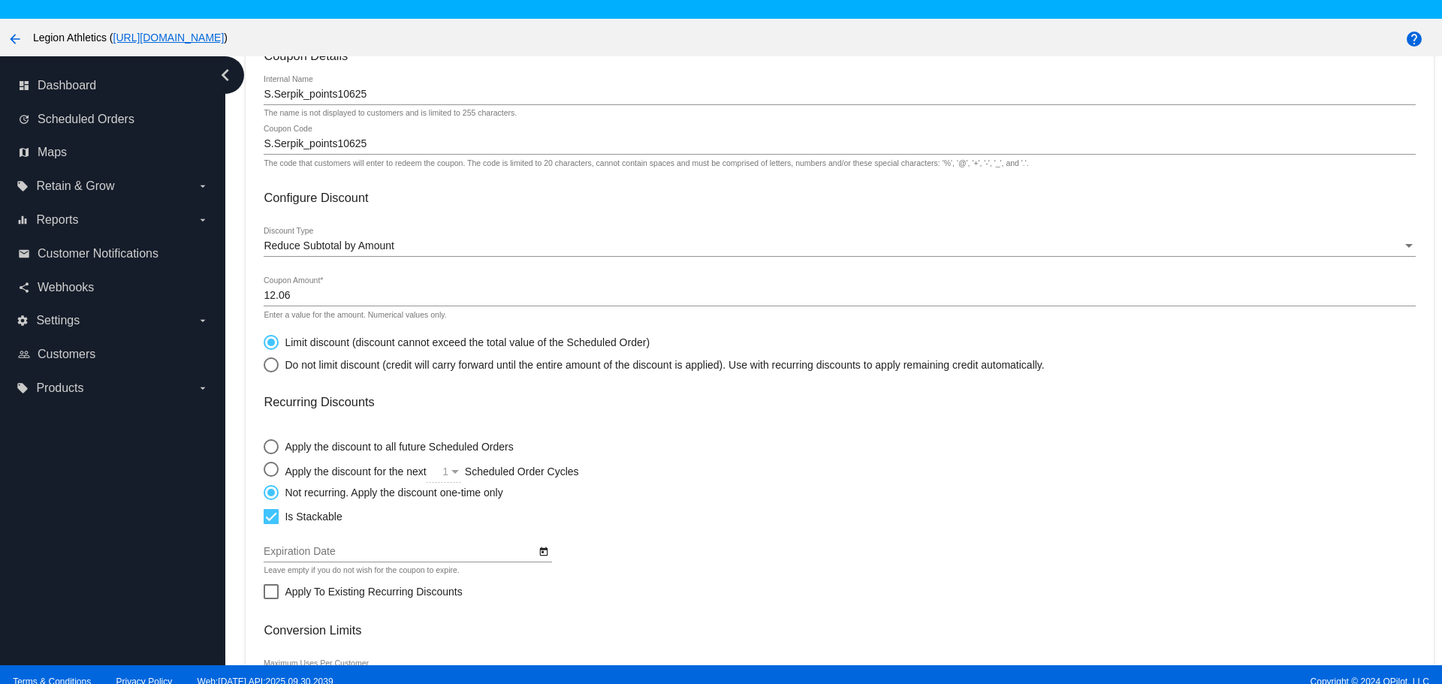
scroll to position [300, 0]
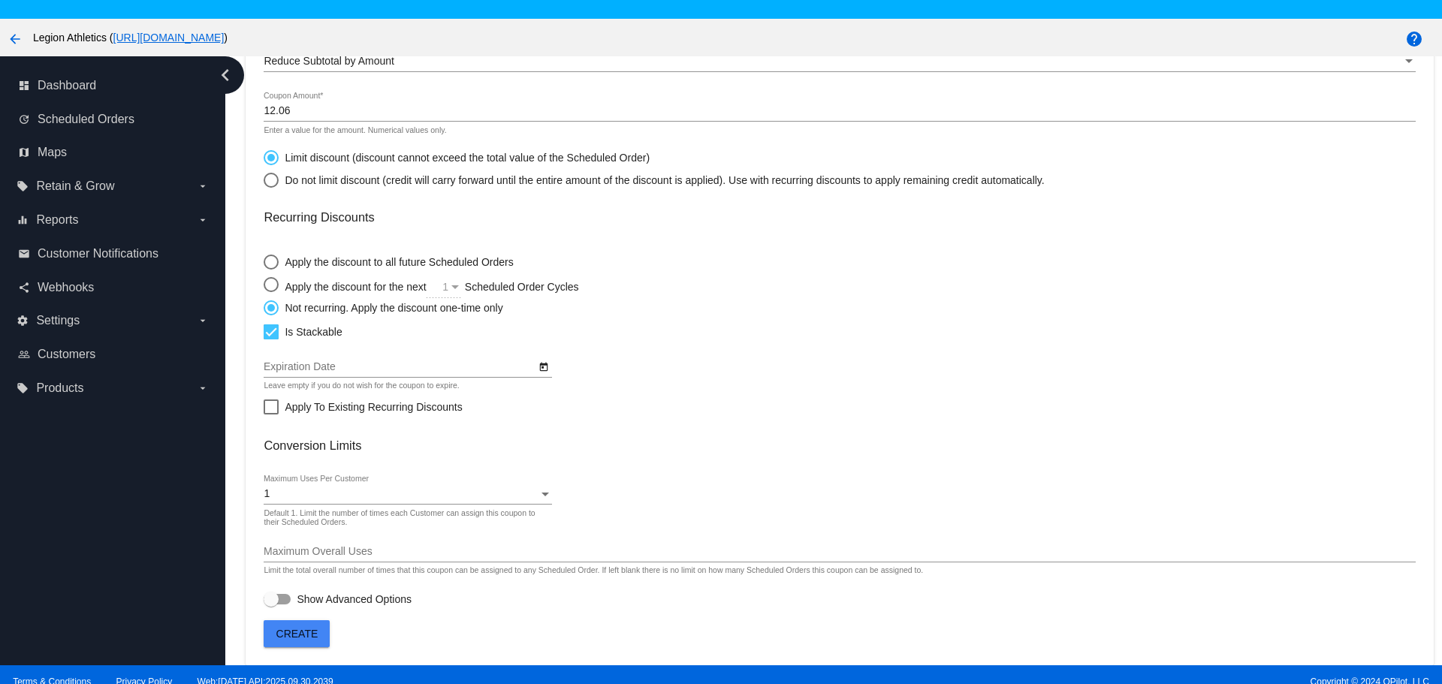
click at [323, 624] on button "Create" at bounding box center [297, 633] width 66 height 27
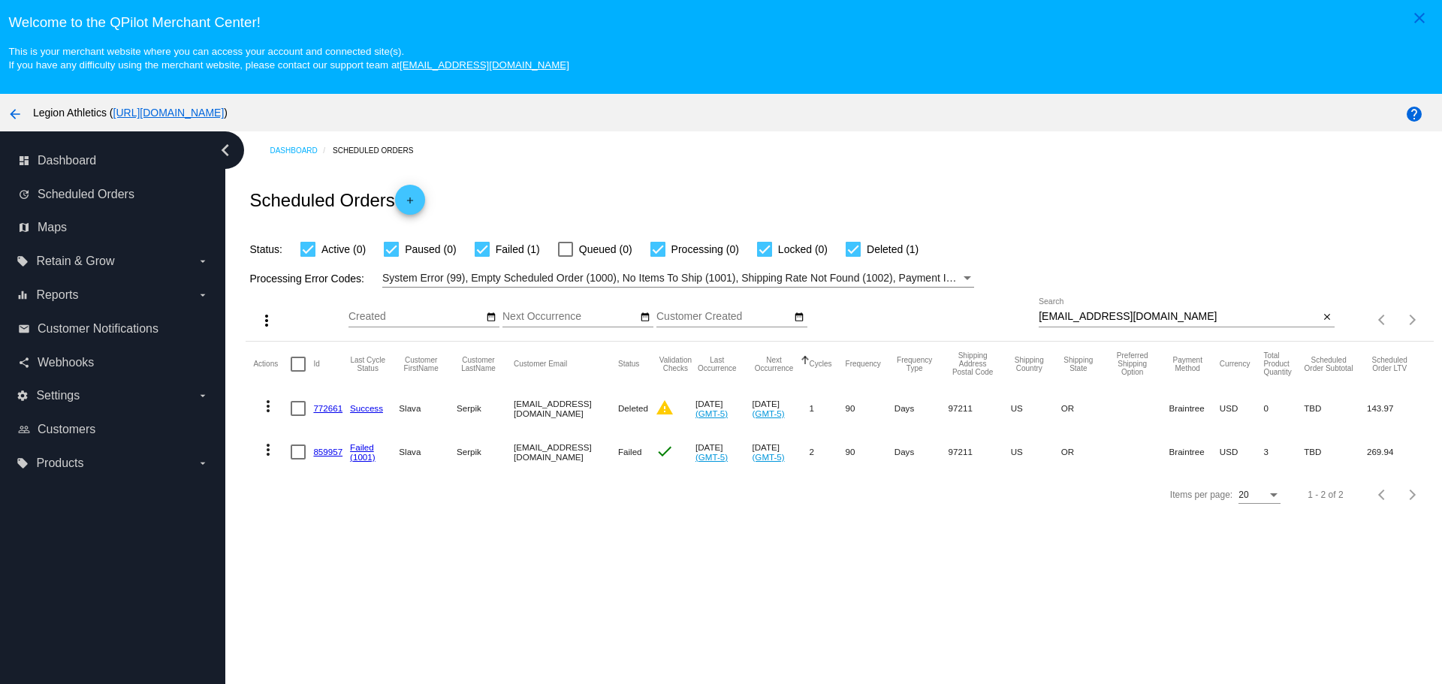
click at [1039, 319] on input "sserpik@yahoo.com" at bounding box center [1179, 317] width 280 height 12
drag, startPoint x: 1037, startPoint y: 319, endPoint x: 1112, endPoint y: 323, distance: 75.3
click at [1112, 323] on input "sserpik@yahoo.com" at bounding box center [1179, 317] width 280 height 12
paste input "mikesniz@hotmail"
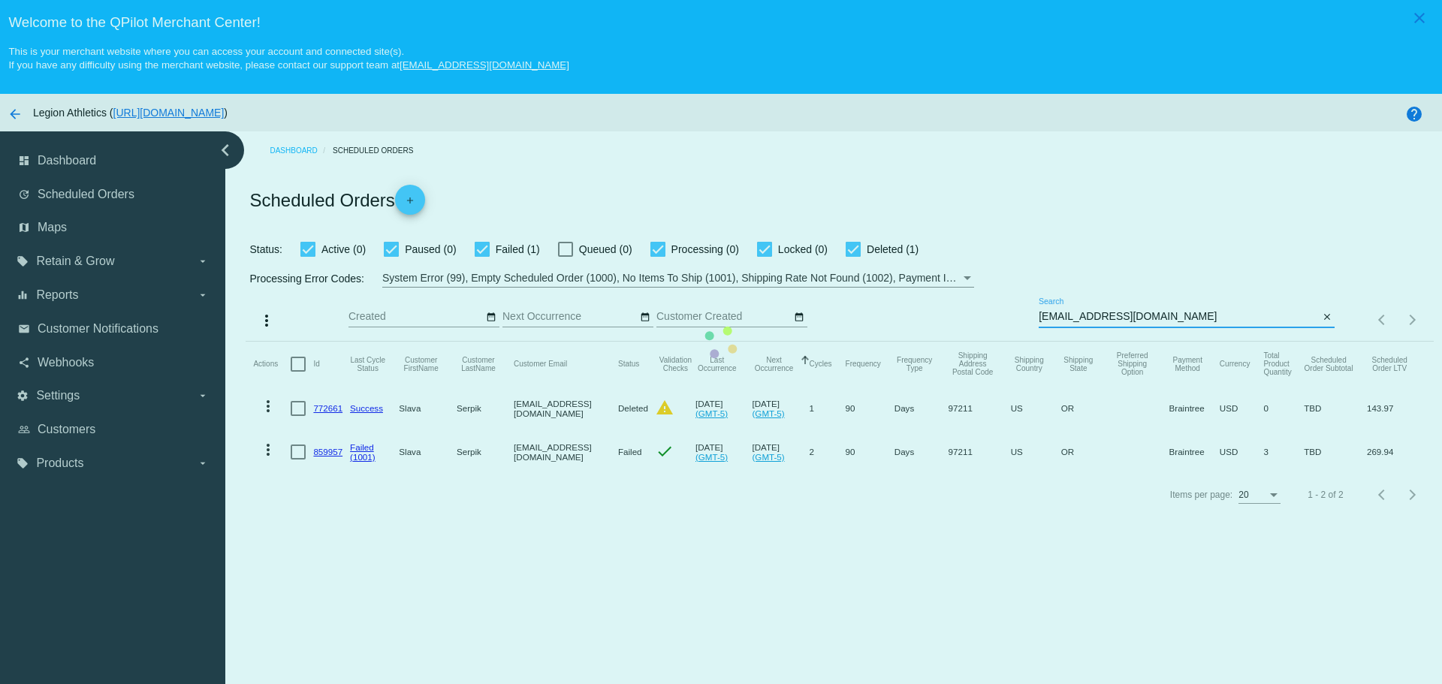
type input "mikesniz@hotmail.com"
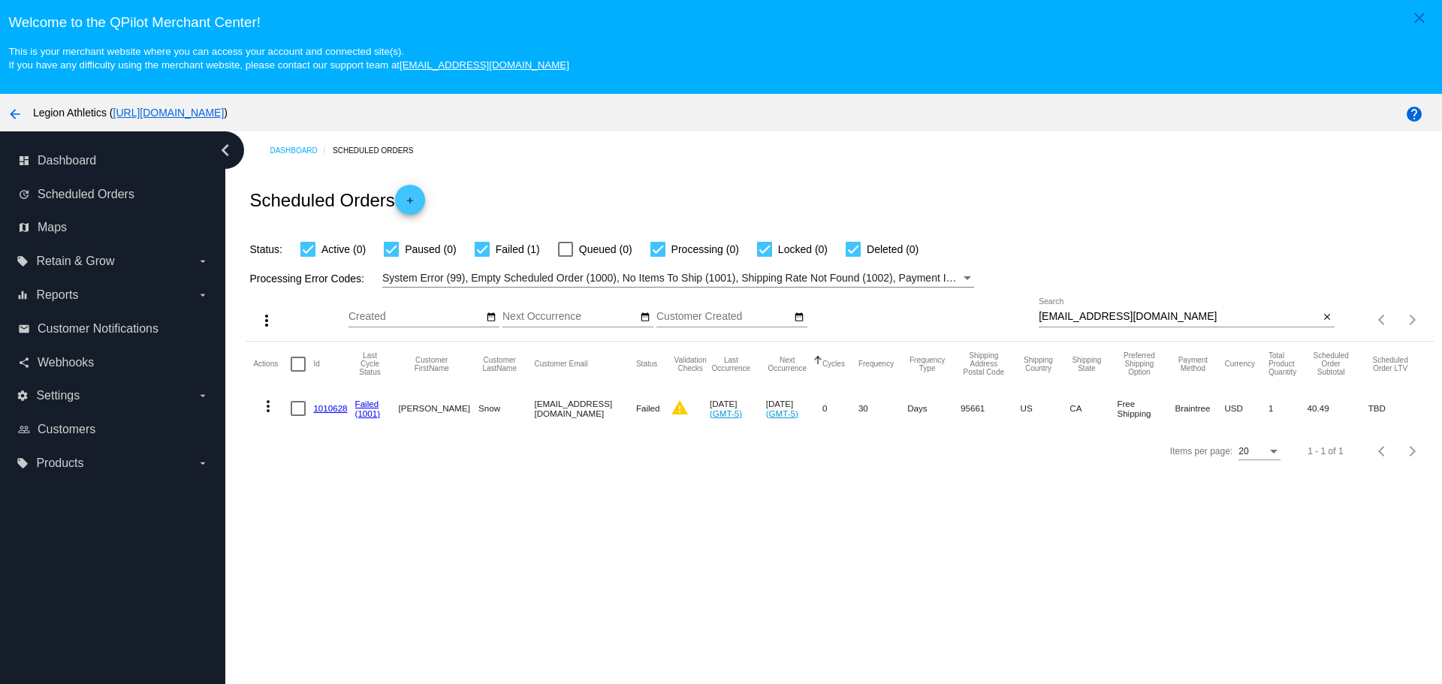
click at [336, 411] on link "1010628" at bounding box center [330, 408] width 34 height 10
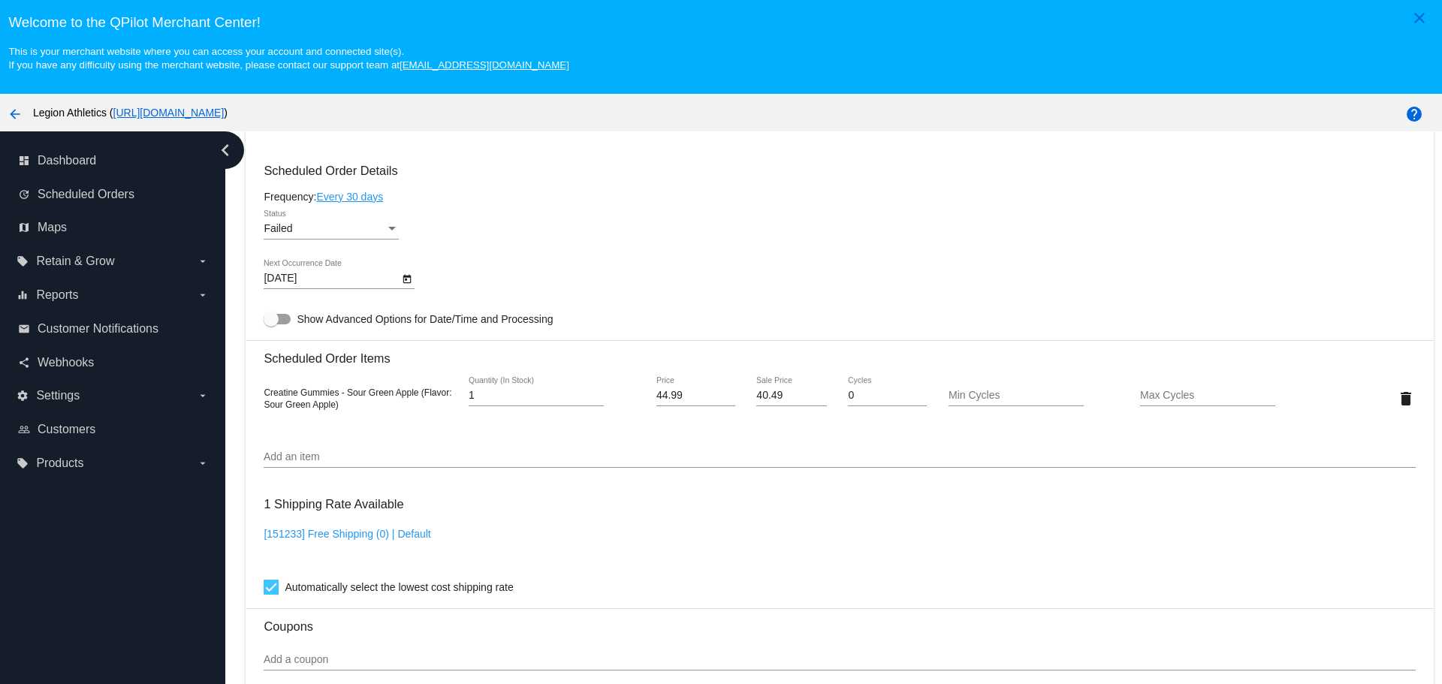
scroll to position [901, 0]
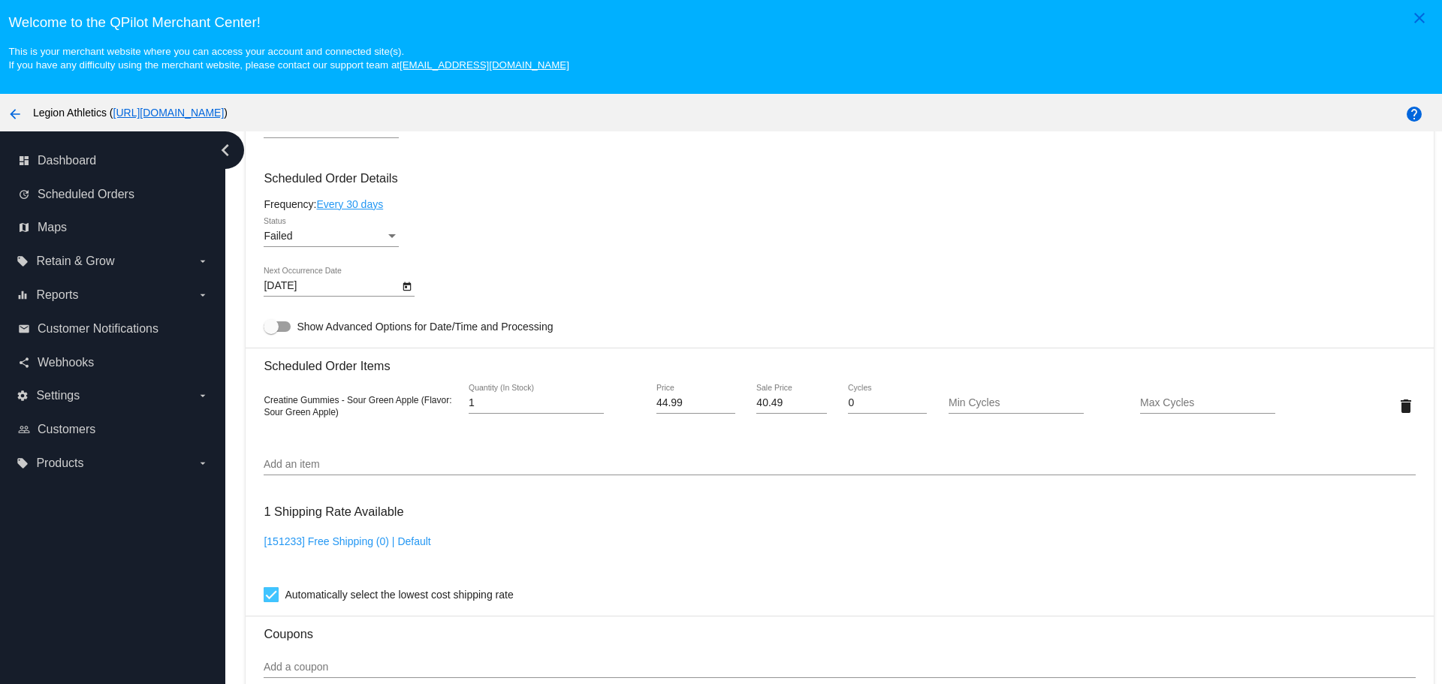
click at [406, 288] on icon "Open calendar" at bounding box center [407, 286] width 8 height 9
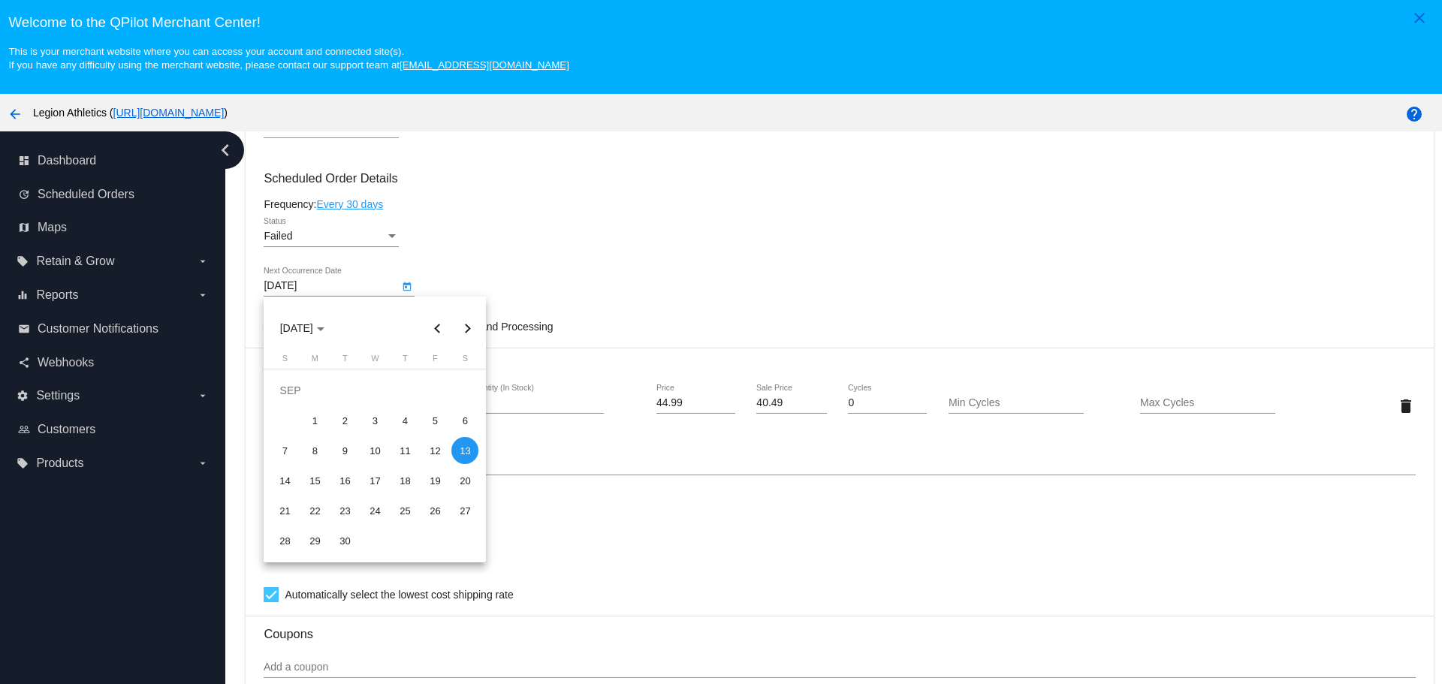
click at [468, 328] on button "Next month" at bounding box center [467, 328] width 30 height 30
click at [416, 446] on div "13" at bounding box center [404, 450] width 27 height 27
type input "11/13/2025"
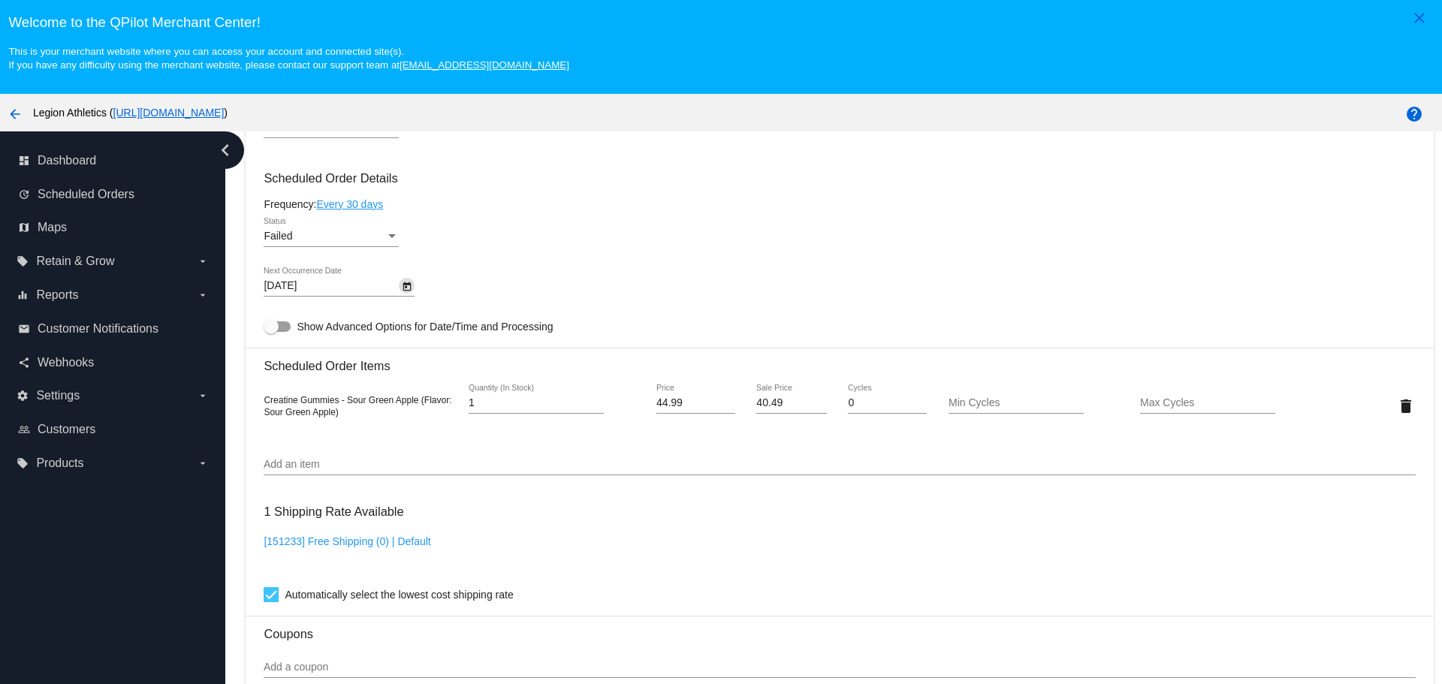
click at [364, 242] on div "Failed" at bounding box center [325, 237] width 122 height 12
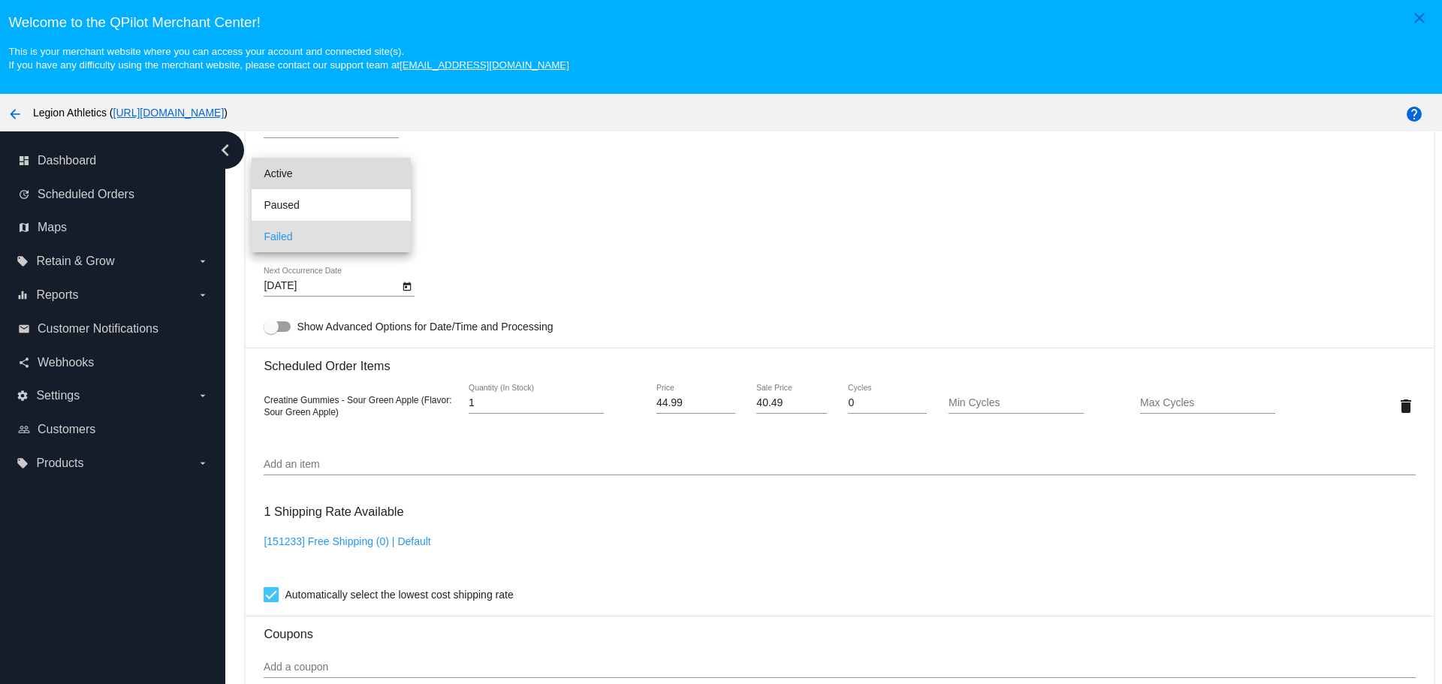
click at [336, 172] on span "Active" at bounding box center [331, 174] width 135 height 32
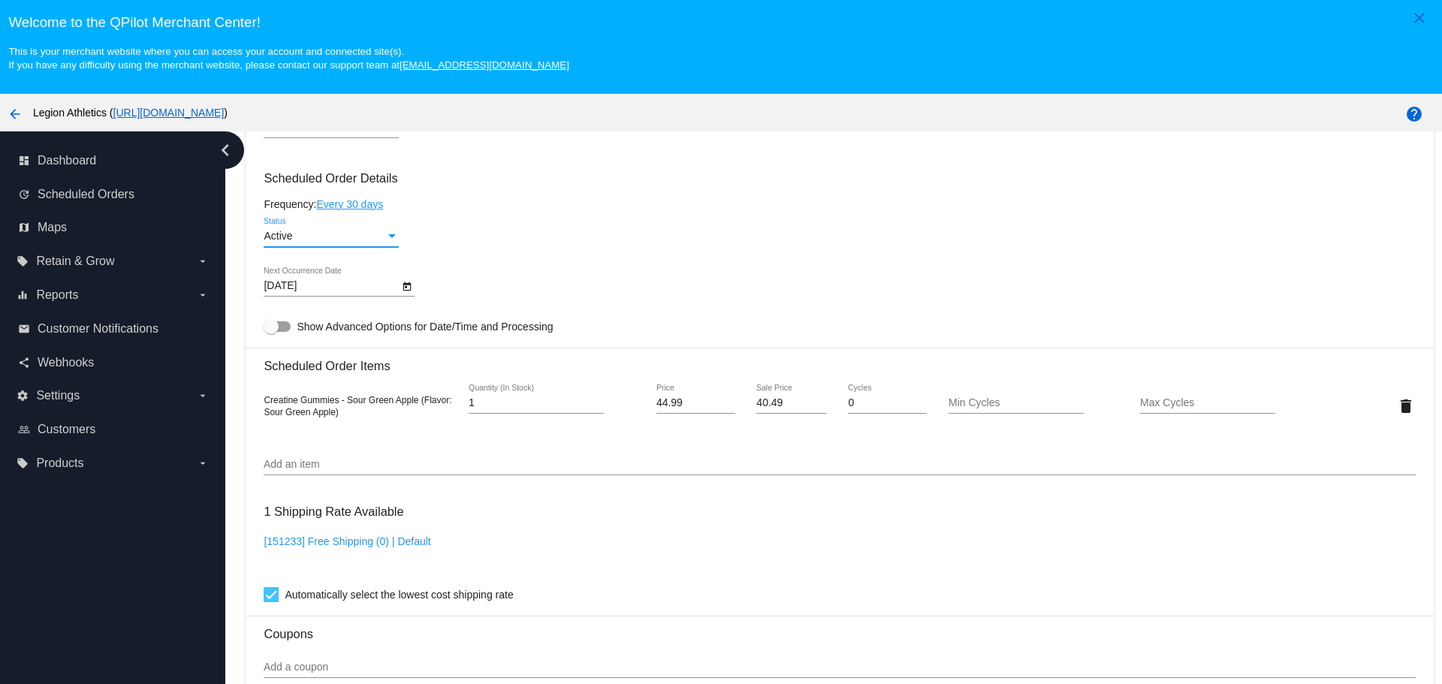
click at [543, 237] on div "Active Status" at bounding box center [840, 239] width 1152 height 43
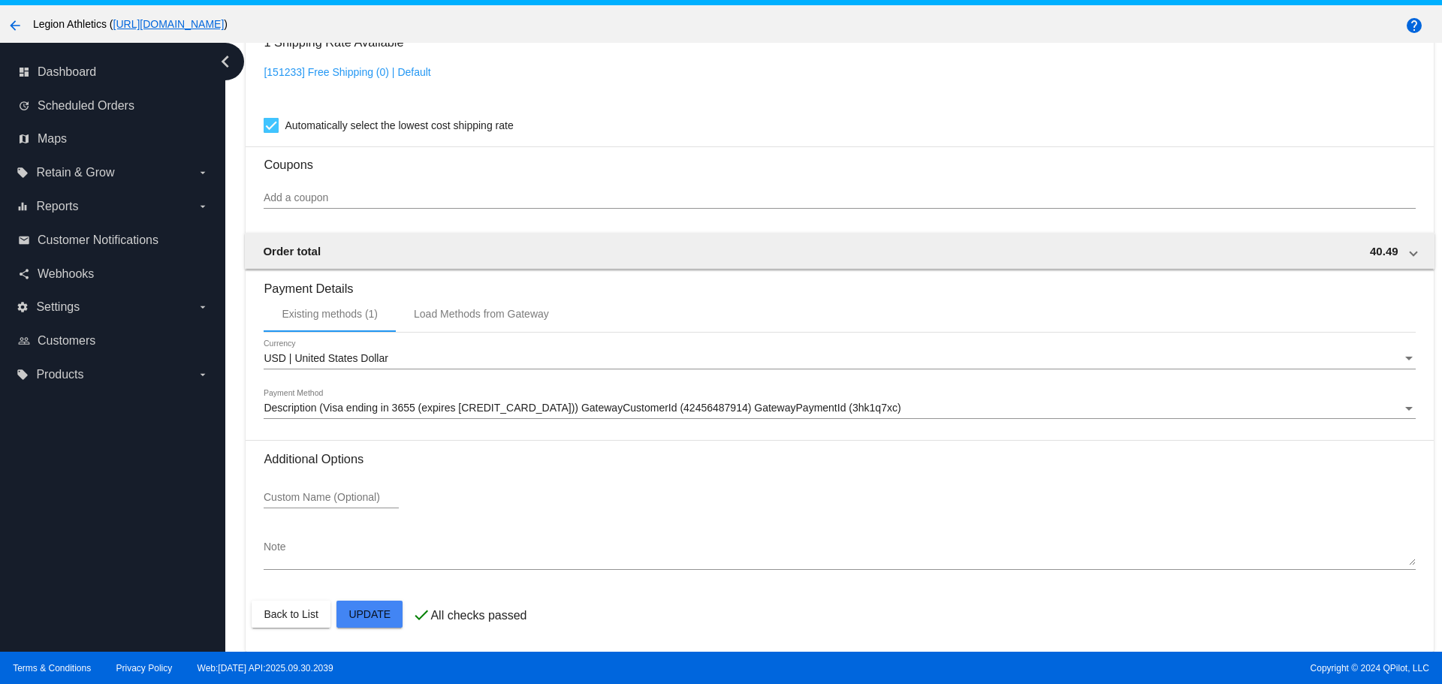
scroll to position [94, 0]
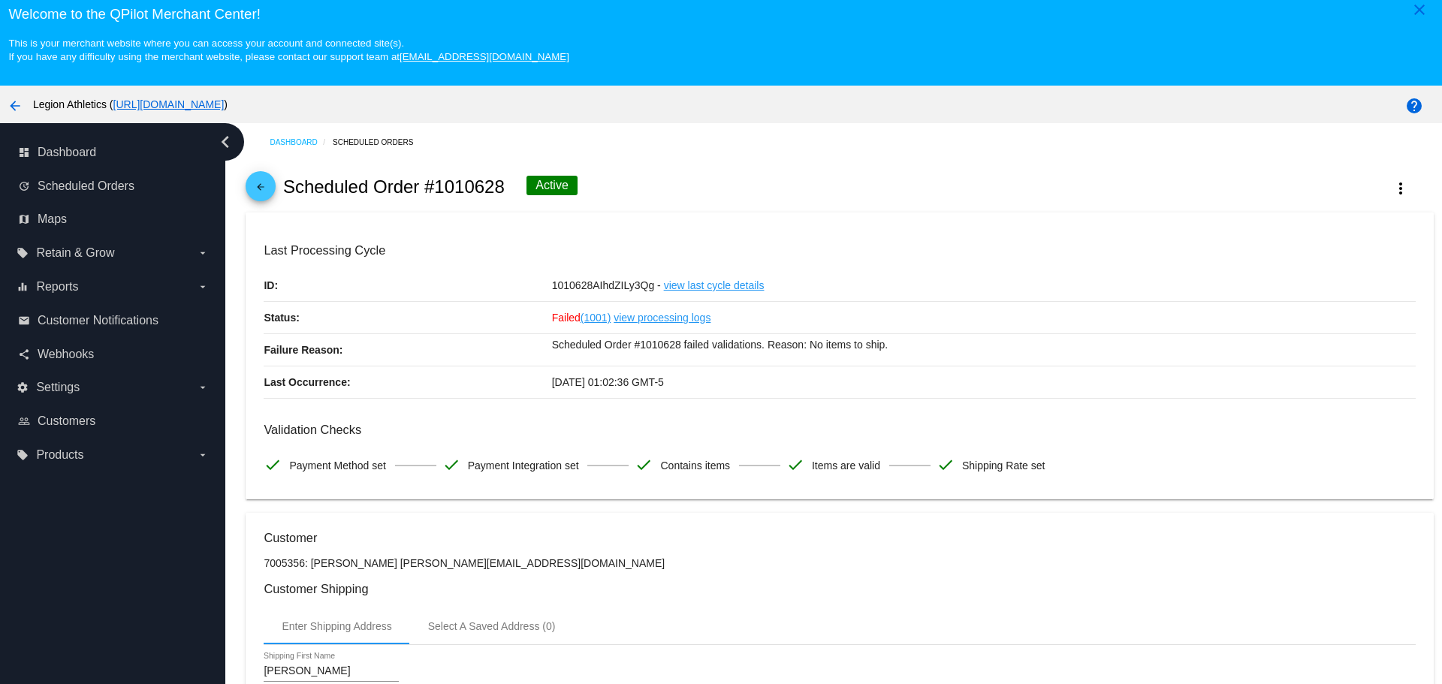
scroll to position [0, 0]
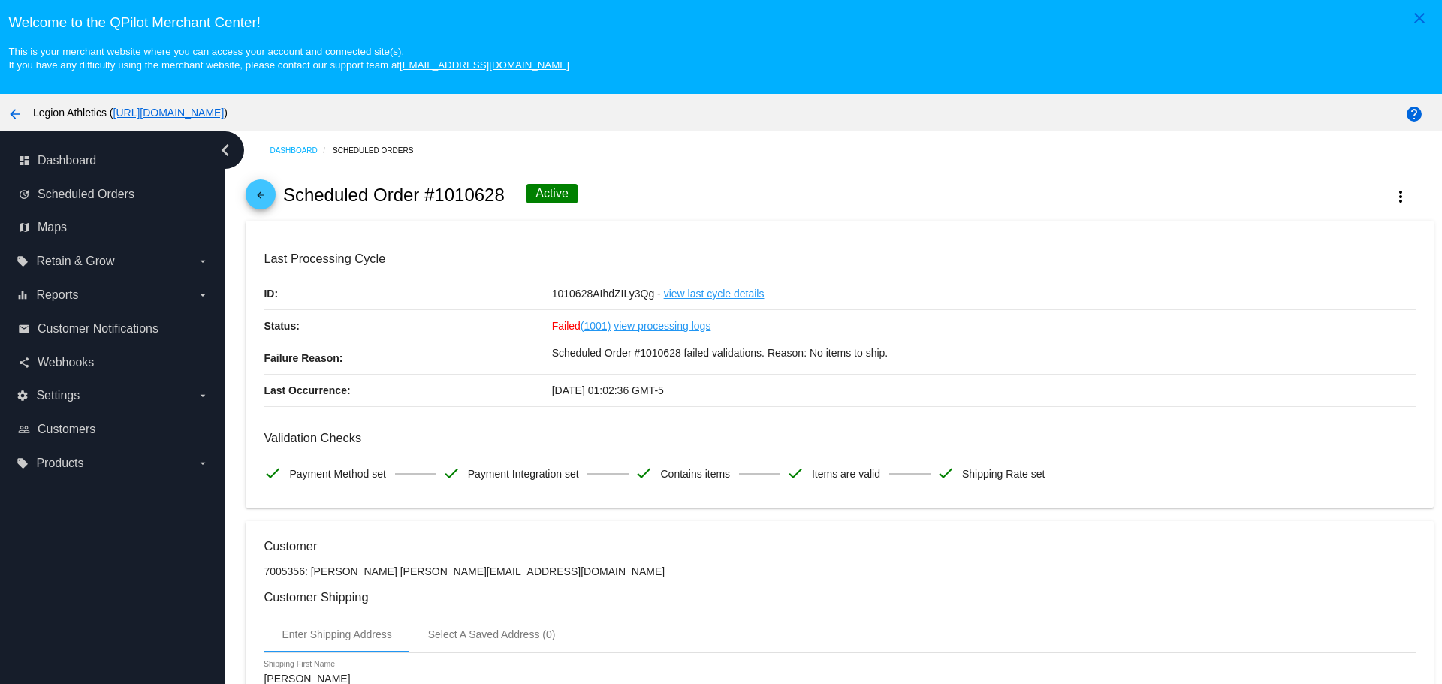
click at [269, 195] on mat-icon "arrow_back" at bounding box center [261, 199] width 18 height 18
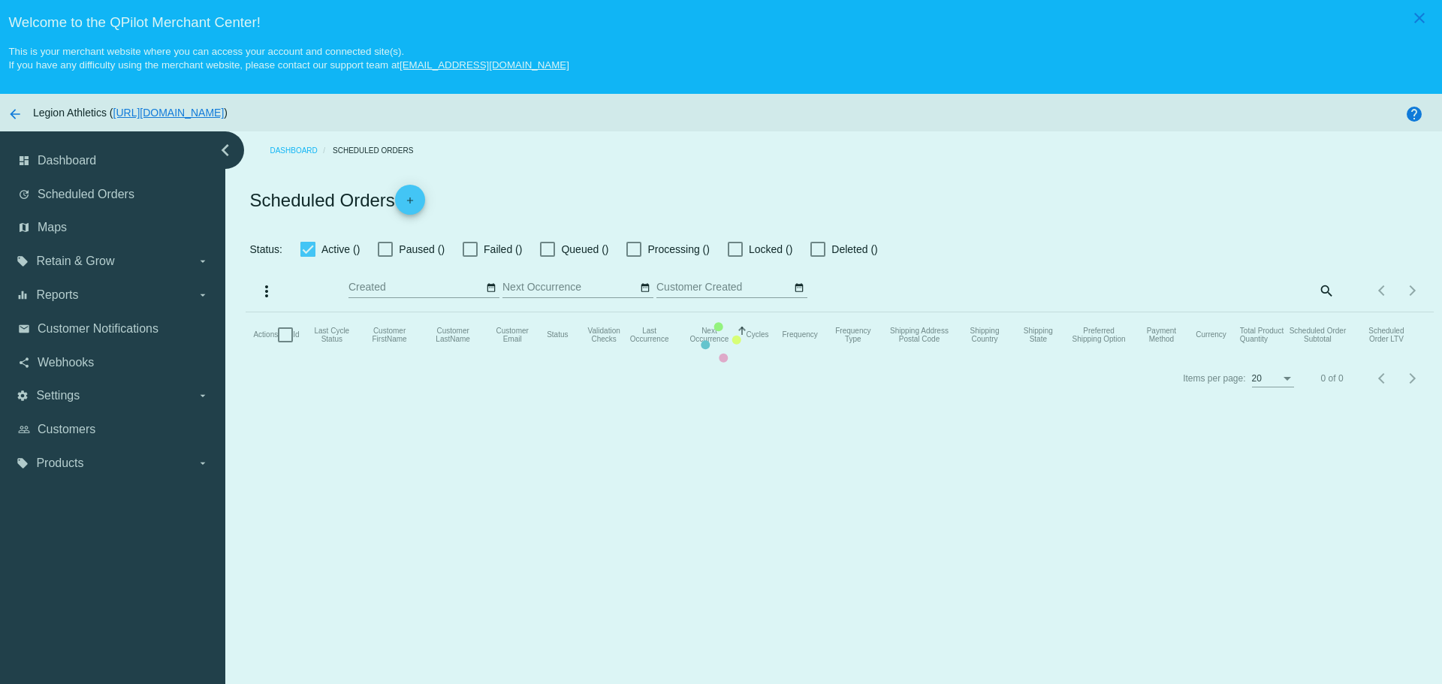
checkbox input "true"
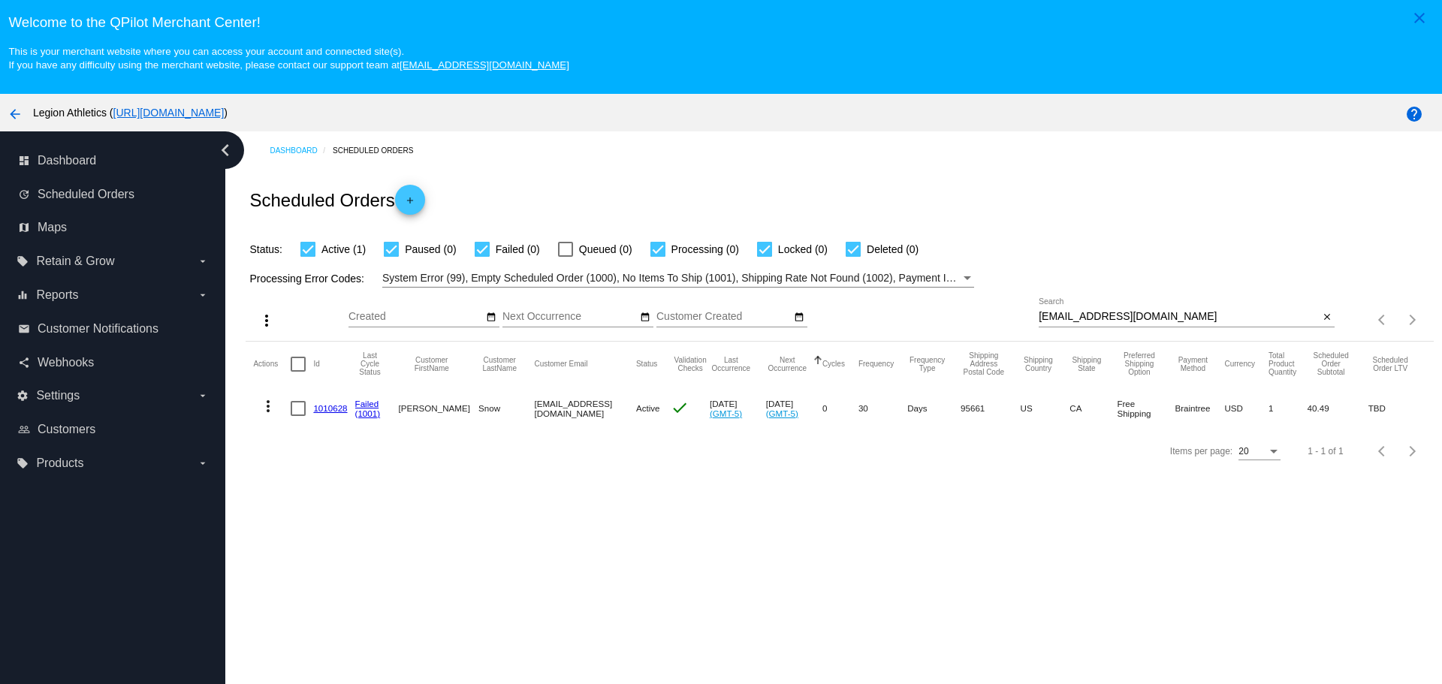
click at [1039, 312] on input "mikesniz@hotmail.com" at bounding box center [1179, 317] width 280 height 12
drag, startPoint x: 1037, startPoint y: 312, endPoint x: 1125, endPoint y: 314, distance: 87.9
click at [1125, 314] on input "mikesniz@hotmail.com" at bounding box center [1179, 317] width 280 height 12
paste input "andy.nelson195@g"
type input "[EMAIL_ADDRESS][DOMAIN_NAME]"
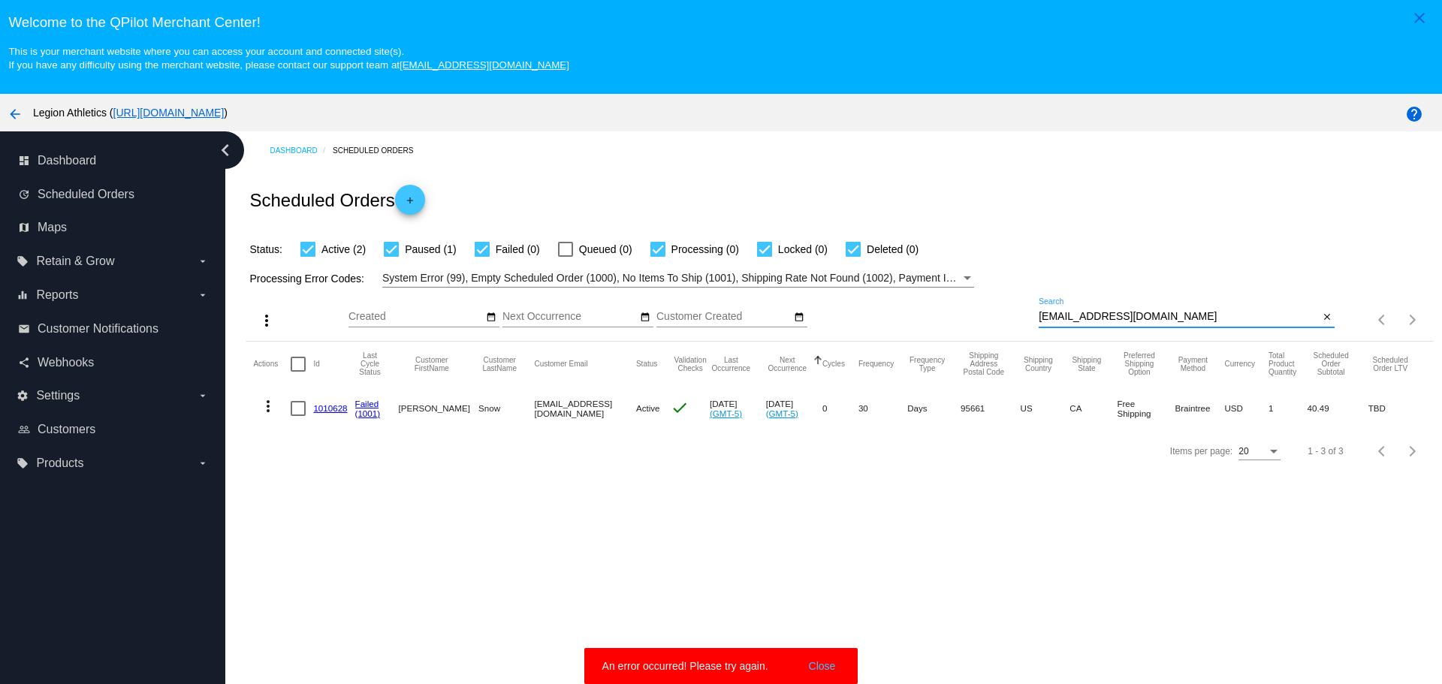
click at [838, 663] on button "Close" at bounding box center [823, 666] width 36 height 15
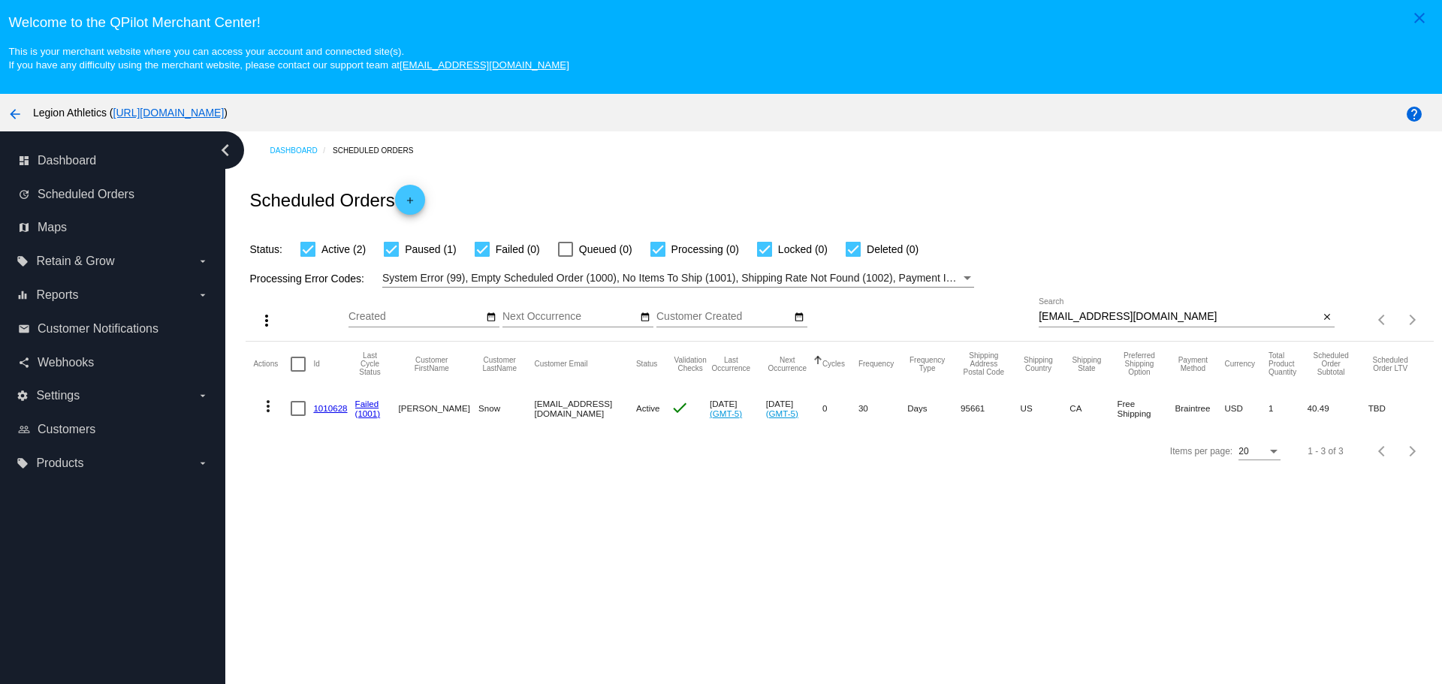
click at [1040, 315] on input "[EMAIL_ADDRESS][DOMAIN_NAME]" at bounding box center [1179, 317] width 280 height 12
drag, startPoint x: 1040, startPoint y: 315, endPoint x: 1157, endPoint y: 319, distance: 117.2
click at [1157, 319] on input "[EMAIL_ADDRESS][DOMAIN_NAME]" at bounding box center [1179, 317] width 280 height 12
click at [1043, 227] on div "Scheduled Orders add" at bounding box center [840, 200] width 1188 height 60
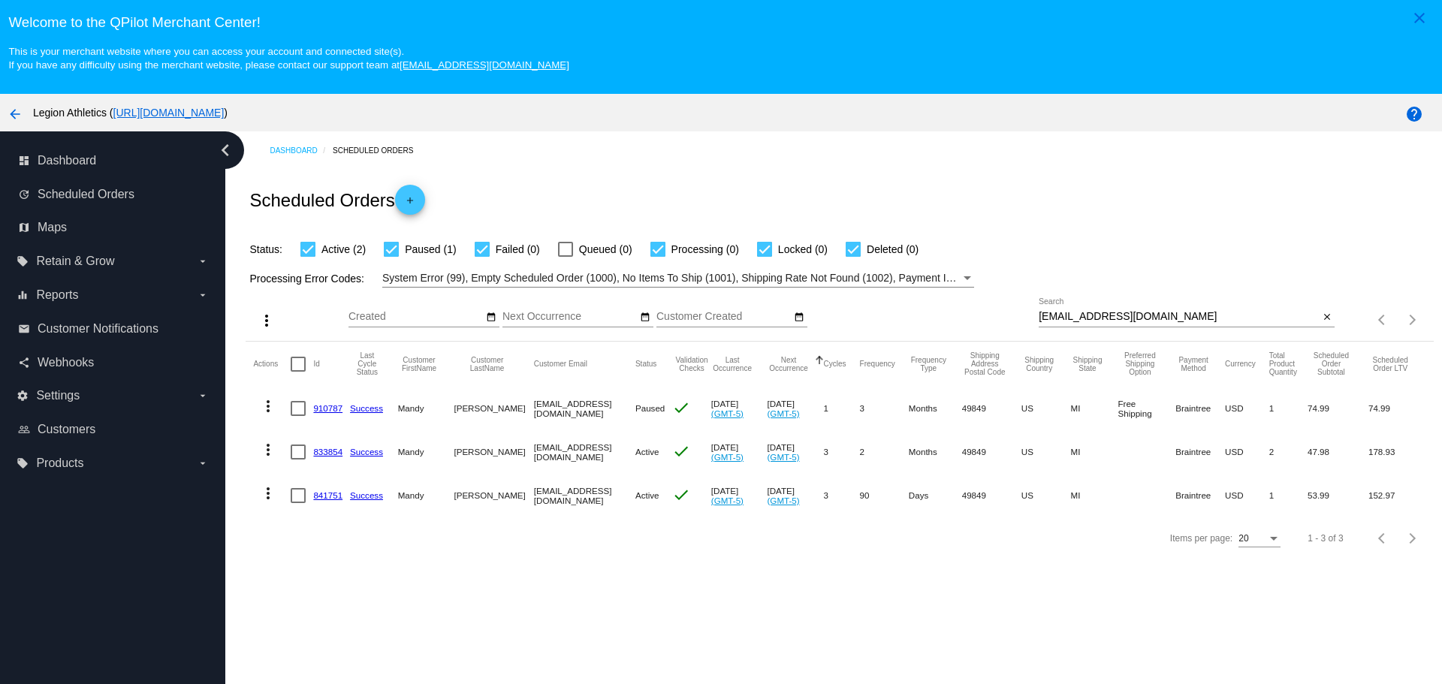
click at [323, 406] on link "910787" at bounding box center [327, 408] width 29 height 10
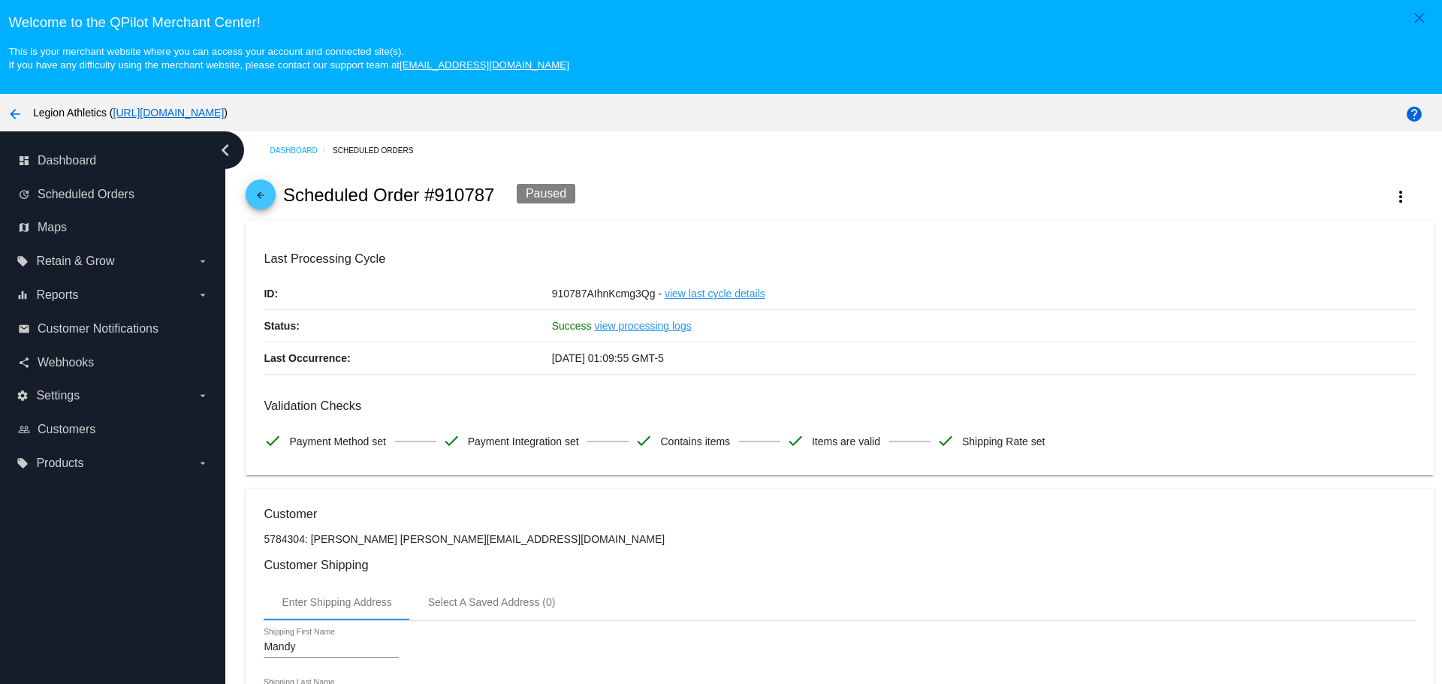
click at [260, 194] on mat-icon "arrow_back" at bounding box center [261, 199] width 18 height 18
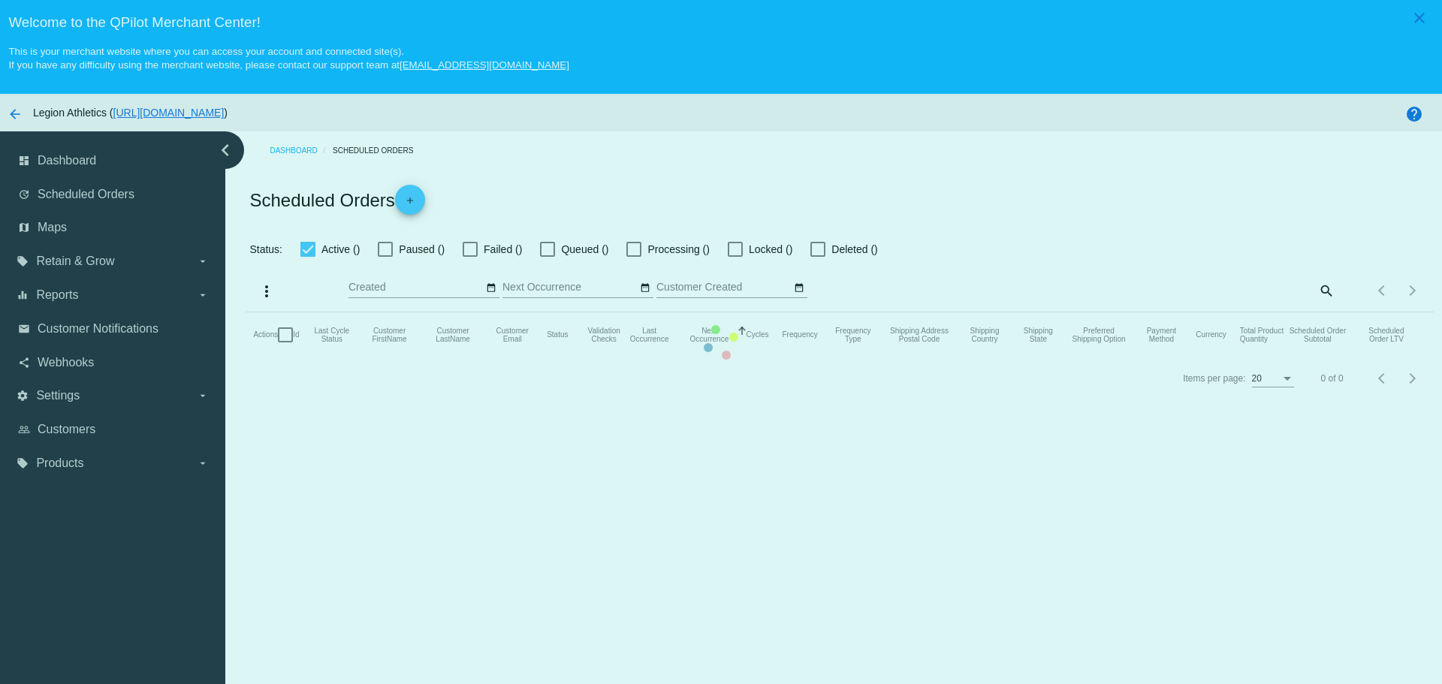
checkbox input "true"
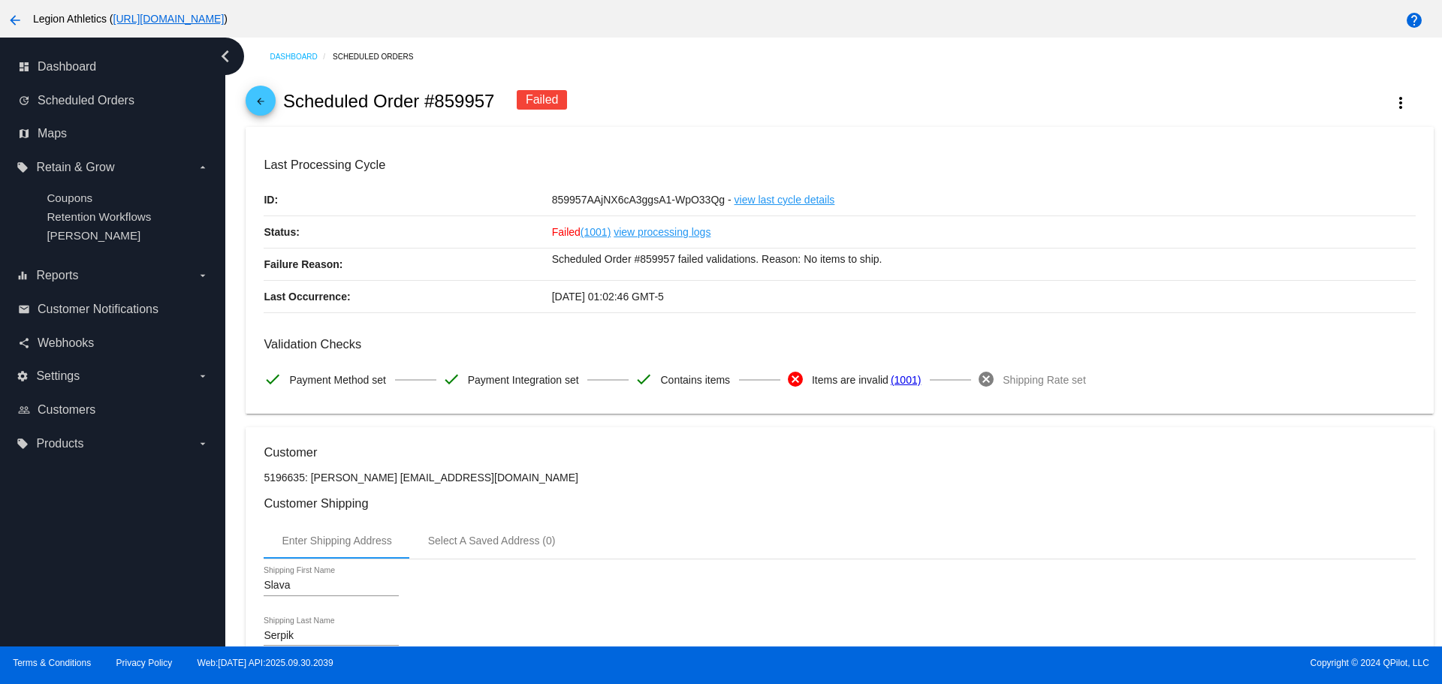
click at [260, 100] on mat-icon "arrow_back" at bounding box center [261, 105] width 18 height 18
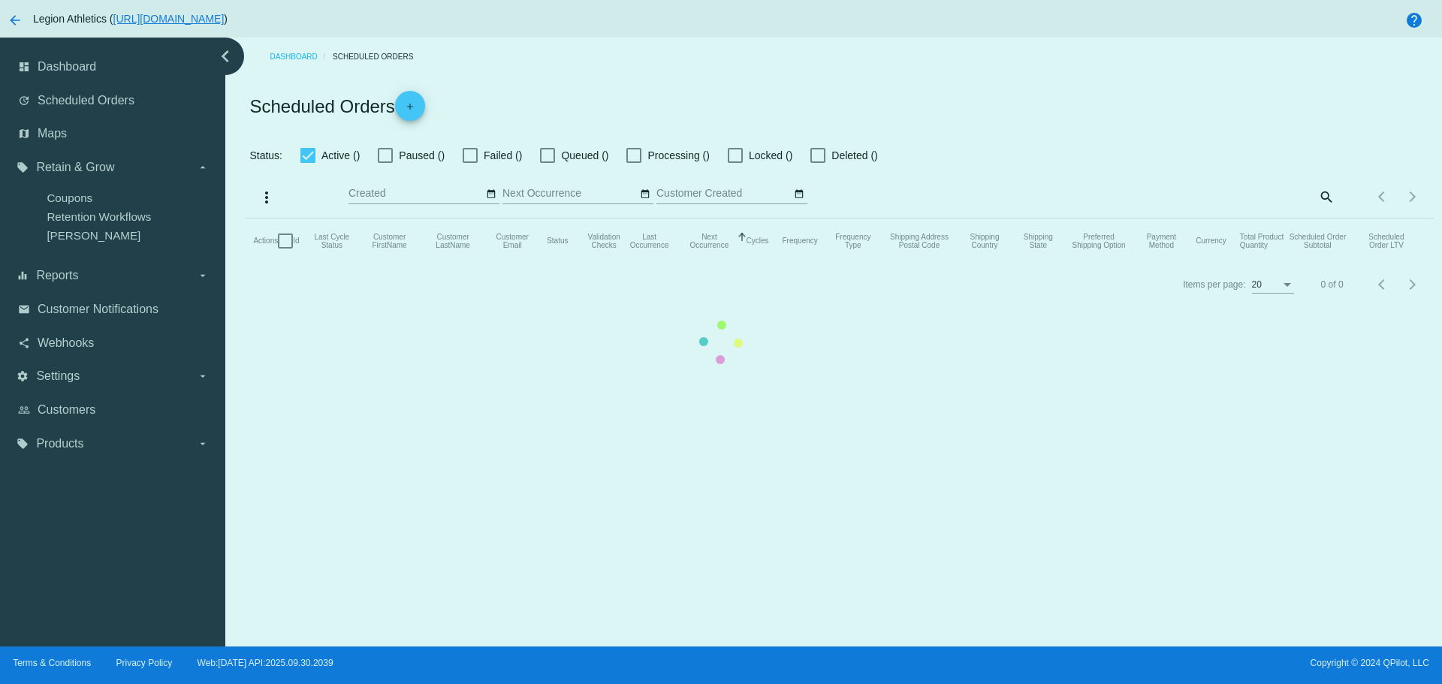
checkbox input "true"
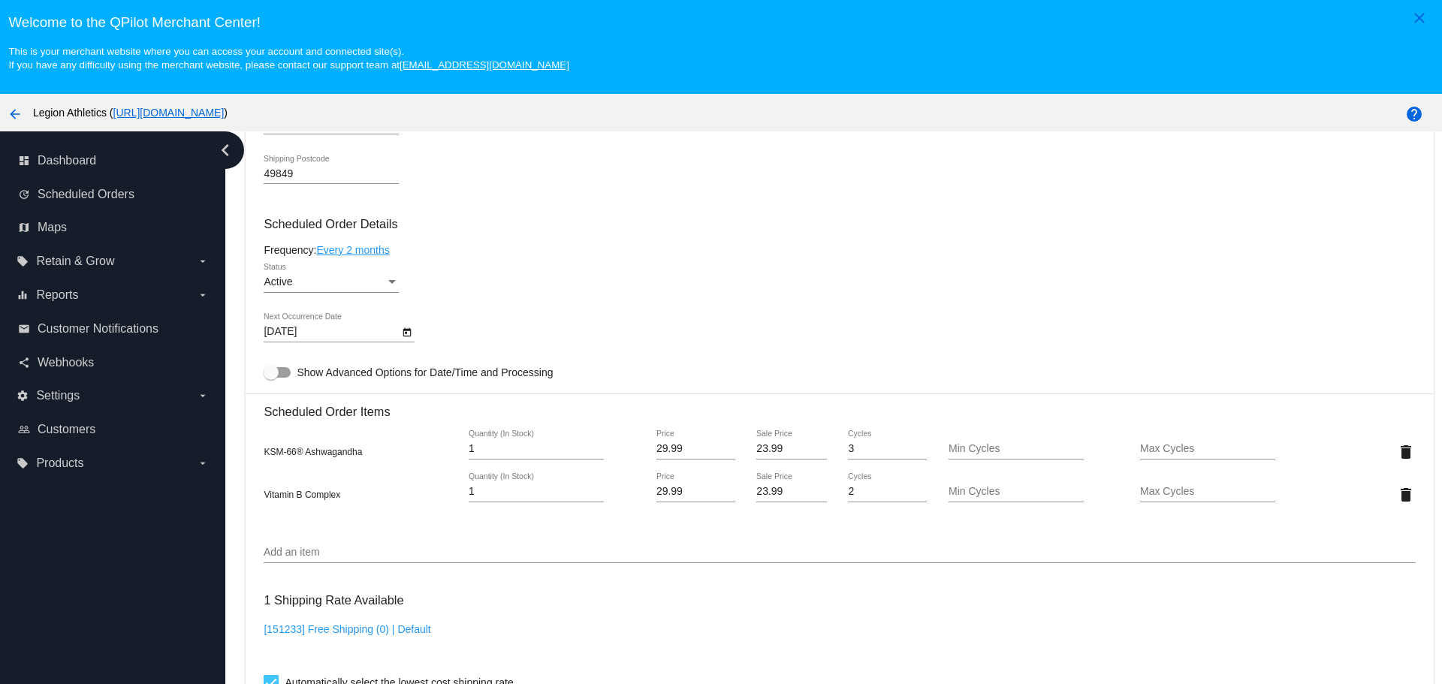
scroll to position [901, 0]
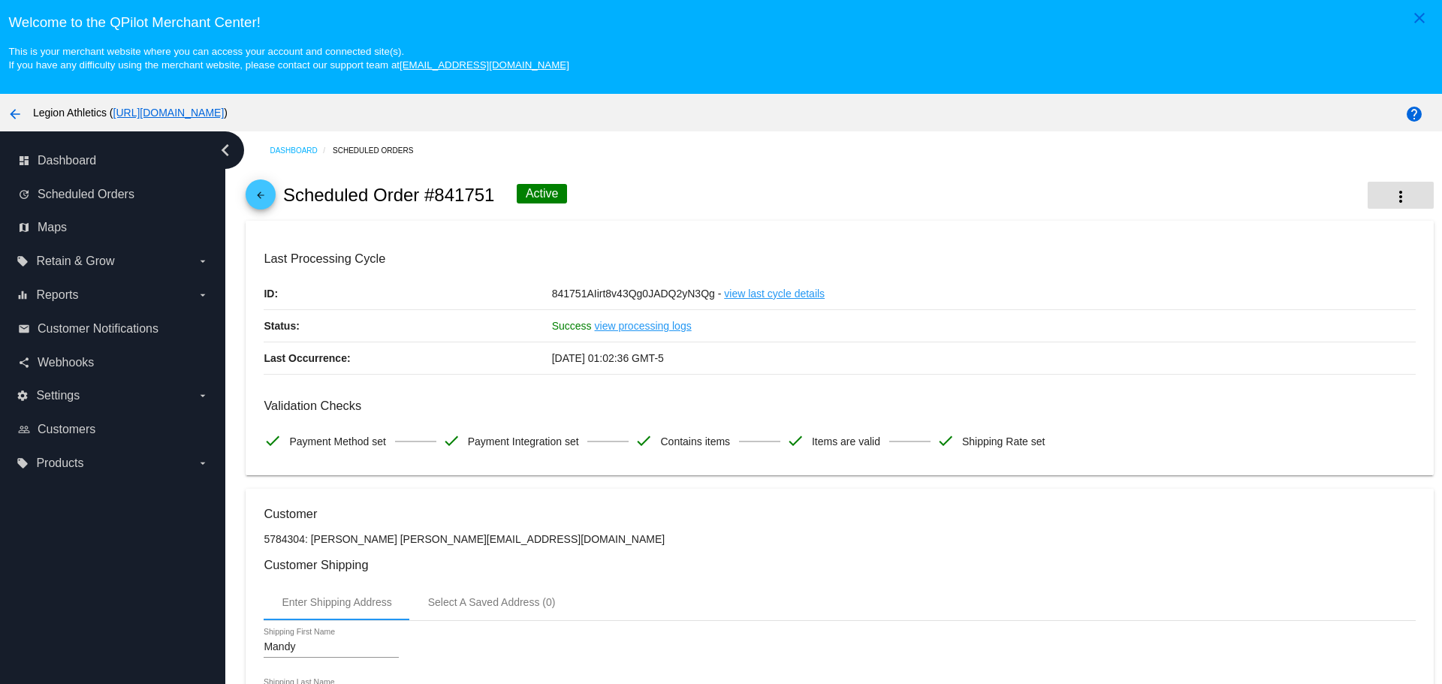
click at [1392, 195] on mat-icon "more_vert" at bounding box center [1401, 197] width 18 height 18
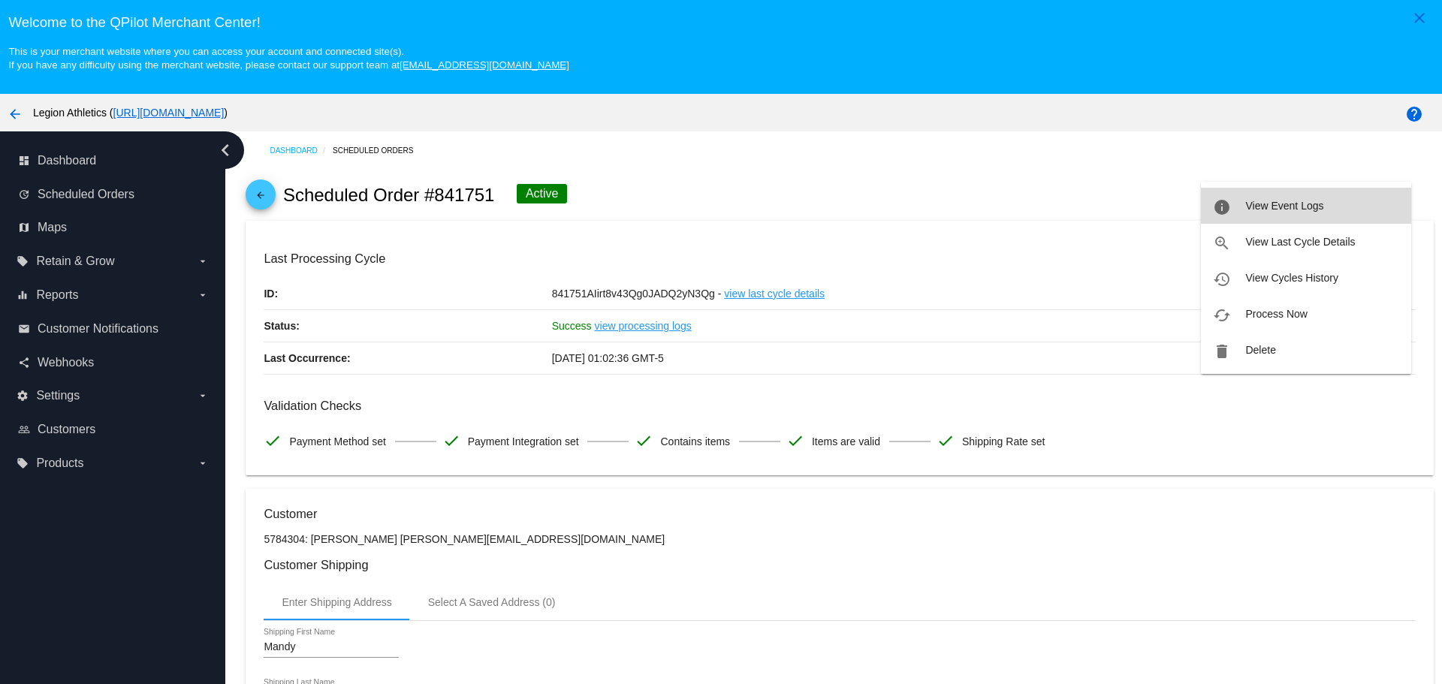
click at [1262, 203] on span "View Event Logs" at bounding box center [1284, 206] width 78 height 12
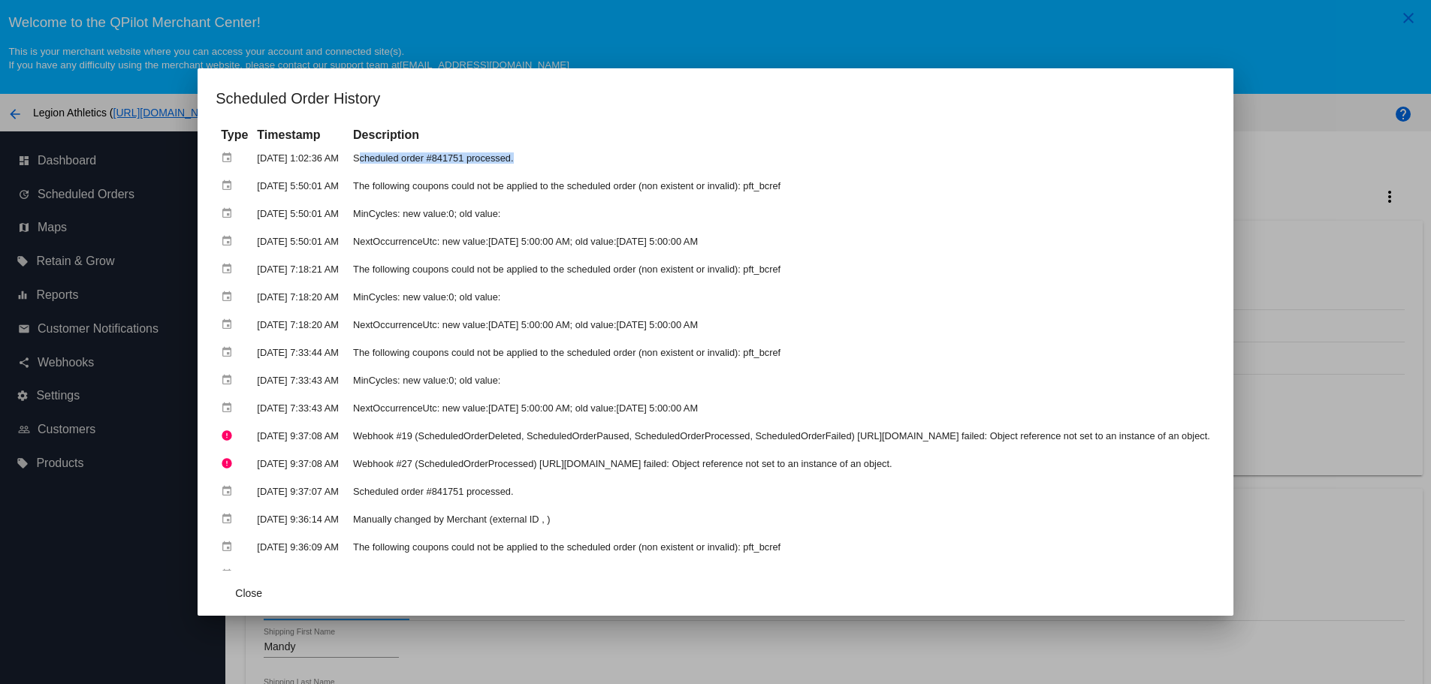
drag, startPoint x: 310, startPoint y: 163, endPoint x: 465, endPoint y: 162, distance: 154.8
click at [465, 162] on td "Scheduled order #841751 processed." at bounding box center [781, 158] width 865 height 26
drag, startPoint x: 332, startPoint y: 186, endPoint x: 738, endPoint y: 186, distance: 405.6
click at [738, 186] on td "The following coupons could not be applied to the scheduled order (non existent…" at bounding box center [781, 186] width 865 height 26
drag, startPoint x: 361, startPoint y: 243, endPoint x: 707, endPoint y: 241, distance: 345.6
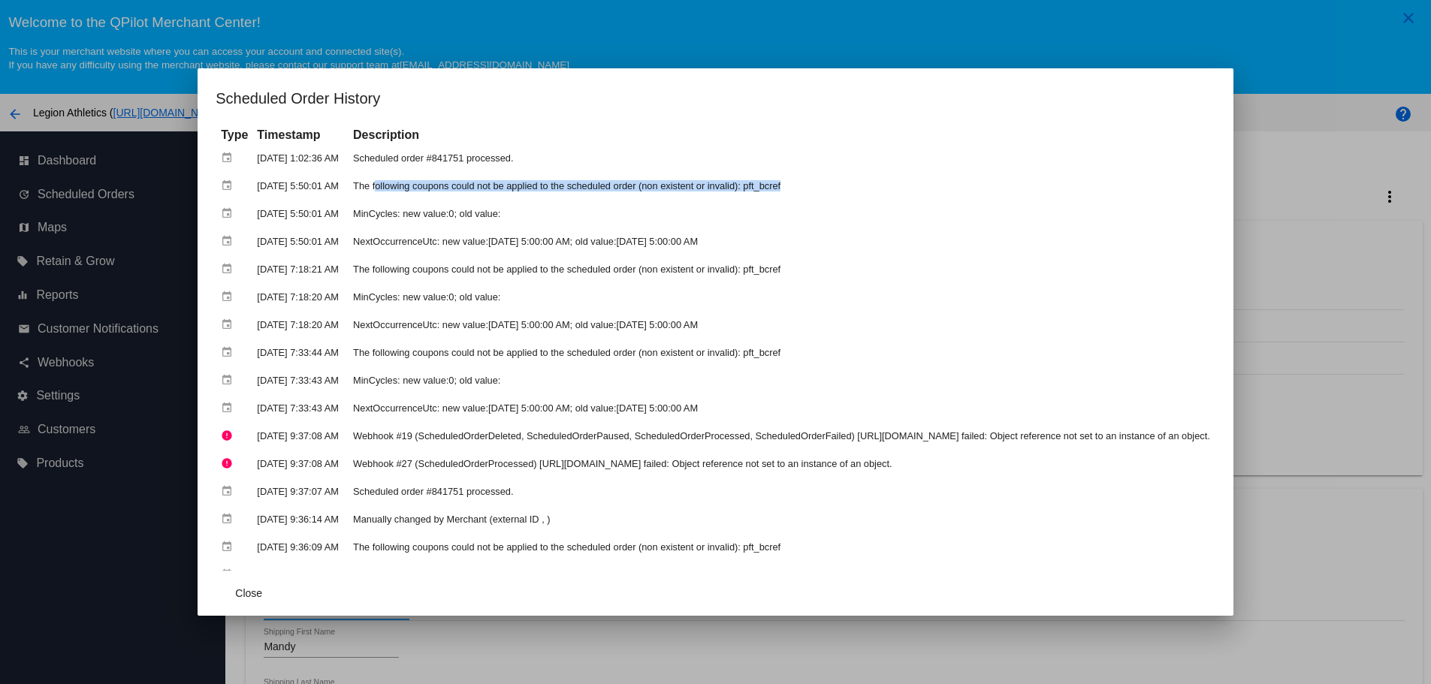
click at [707, 241] on td "NextOccurrenceUtc: new value:[DATE] 5:00:00 AM; old value:[DATE] 5:00:00 AM" at bounding box center [781, 241] width 865 height 26
click at [444, 249] on td "NextOccurrenceUtc: new value:[DATE] 5:00:00 AM; old value:[DATE] 5:00:00 AM" at bounding box center [781, 241] width 865 height 26
drag, startPoint x: 433, startPoint y: 243, endPoint x: 673, endPoint y: 238, distance: 239.7
click at [673, 238] on td "NextOccurrenceUtc: new value:[DATE] 5:00:00 AM; old value:[DATE] 5:00:00 AM" at bounding box center [781, 241] width 865 height 26
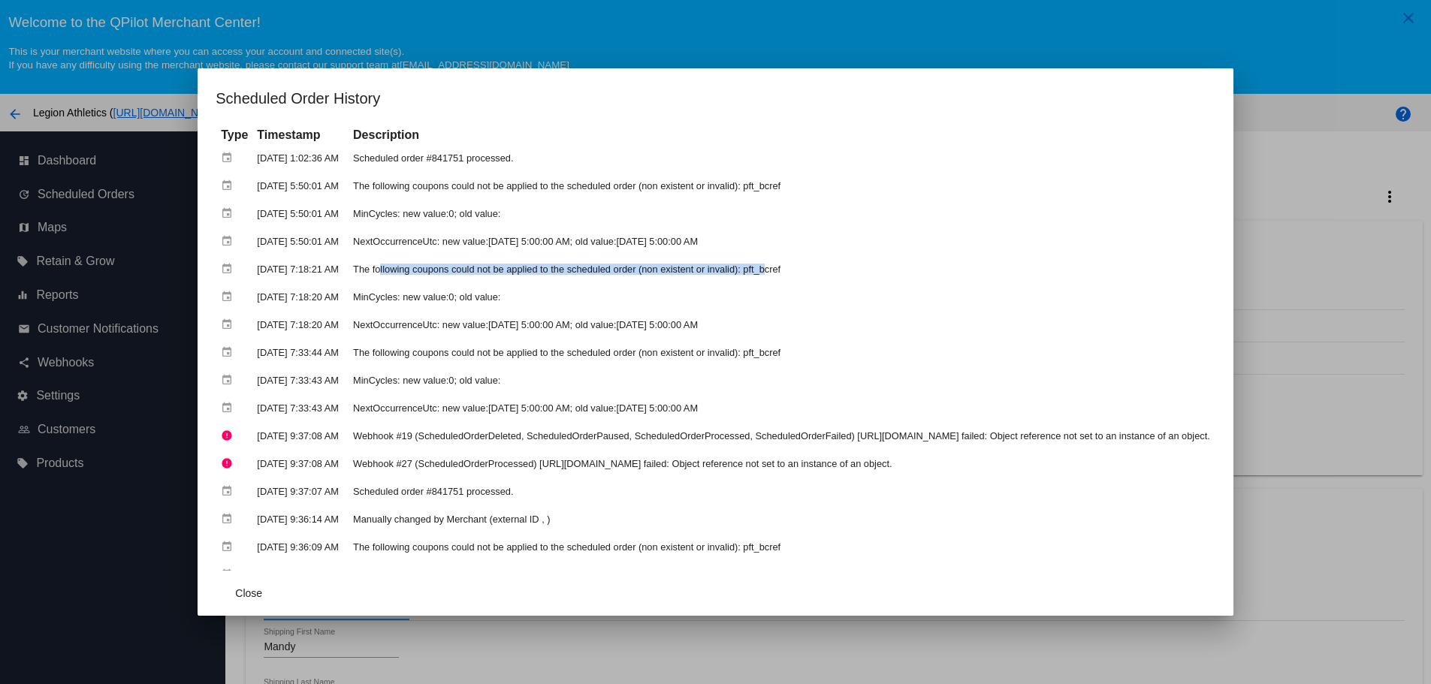
drag, startPoint x: 496, startPoint y: 266, endPoint x: 714, endPoint y: 266, distance: 217.8
click at [714, 266] on td "The following coupons could not be applied to the scheduled order (non existent…" at bounding box center [781, 269] width 865 height 26
click at [1265, 35] on div at bounding box center [715, 342] width 1431 height 684
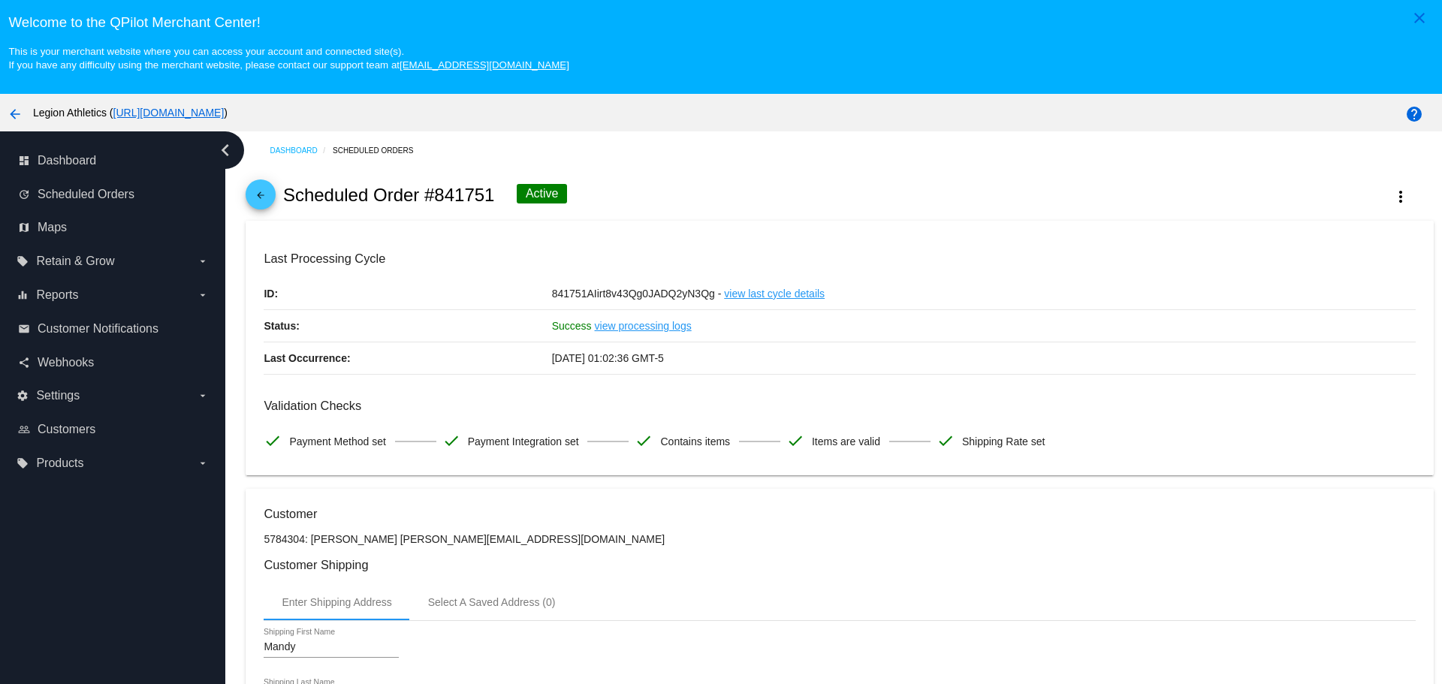
click at [260, 198] on mat-icon "arrow_back" at bounding box center [261, 199] width 18 height 18
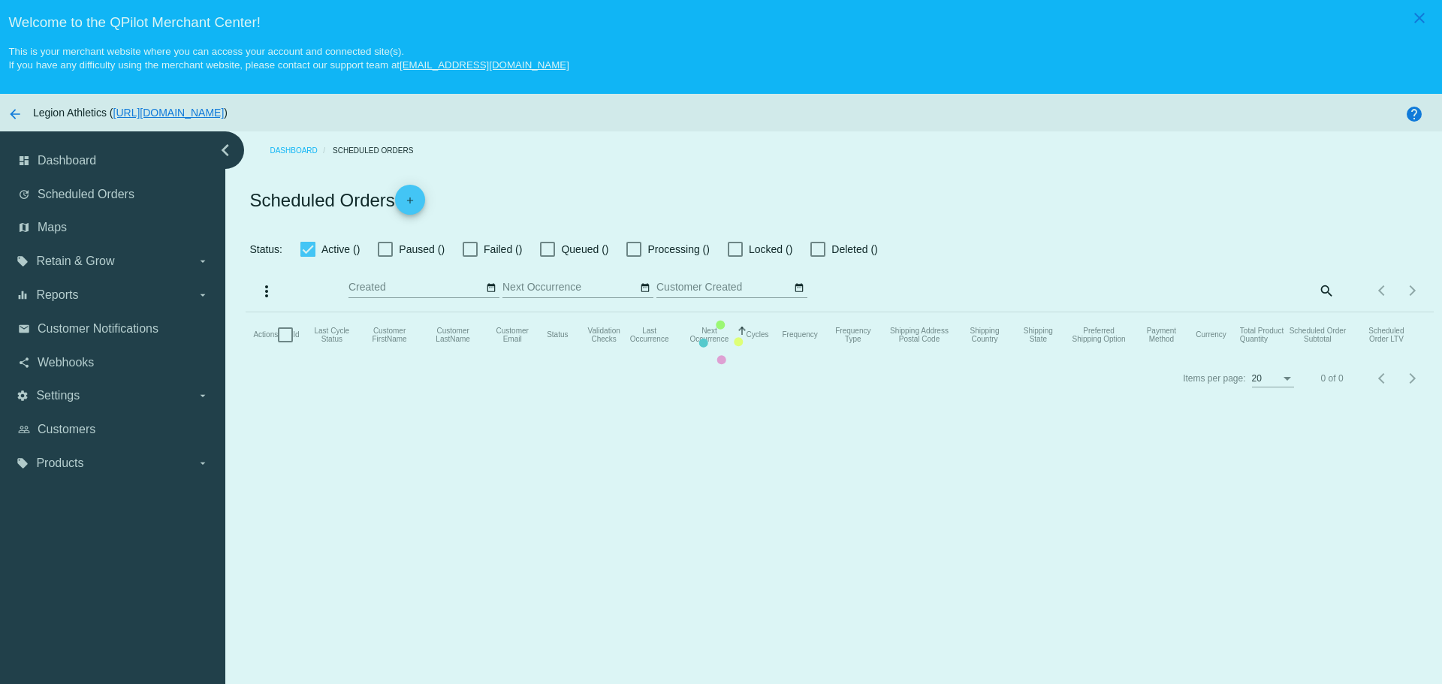
checkbox input "true"
